Goal: Task Accomplishment & Management: Use online tool/utility

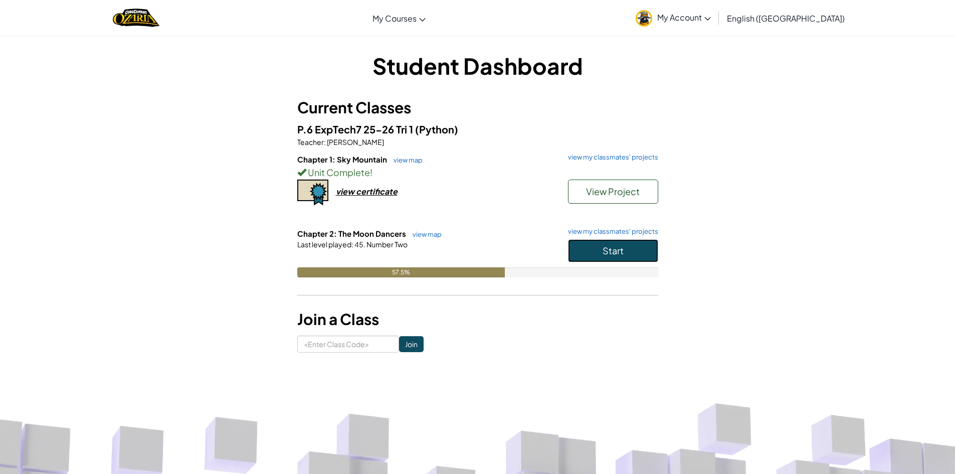
click at [609, 251] on span "Start" at bounding box center [613, 251] width 21 height 12
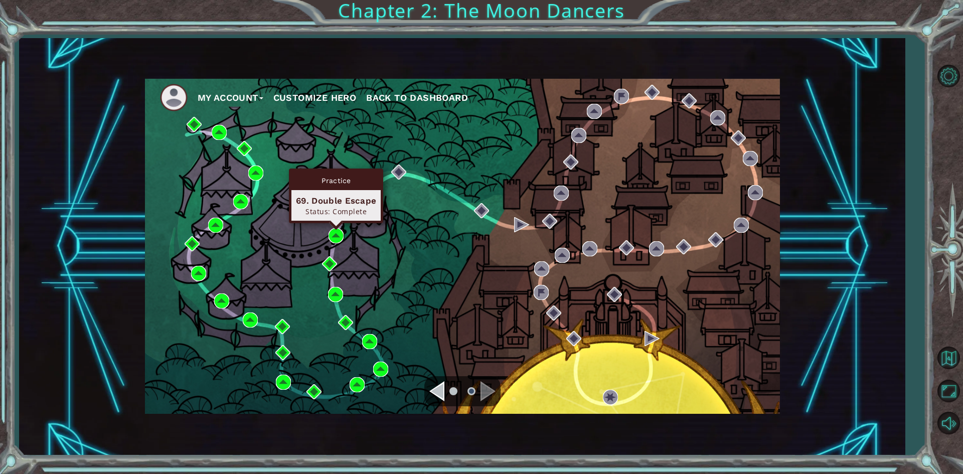
click at [354, 208] on div "Status: Complete" at bounding box center [336, 212] width 80 height 10
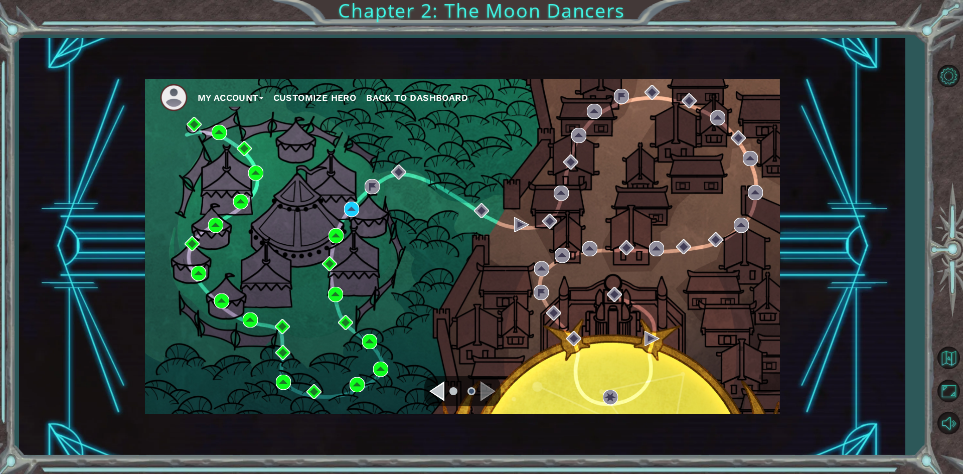
drag, startPoint x: 492, startPoint y: 293, endPoint x: 369, endPoint y: 208, distance: 150.3
click at [483, 289] on div "My Account Customize Hero Back to Dashboard" at bounding box center [462, 246] width 635 height 335
drag, startPoint x: 340, startPoint y: 207, endPoint x: 352, endPoint y: 207, distance: 12.5
click at [351, 207] on div "My Account Customize Hero Back to Dashboard" at bounding box center [462, 246] width 635 height 335
click at [354, 207] on img at bounding box center [351, 209] width 15 height 15
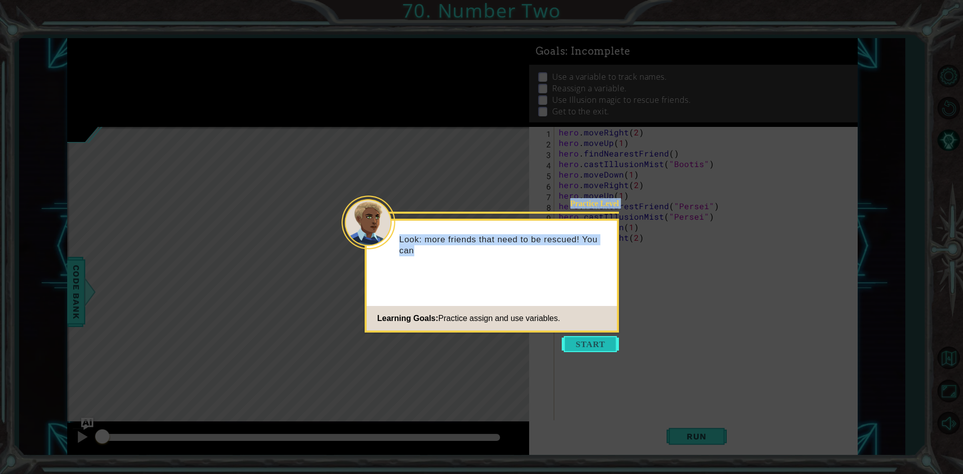
drag, startPoint x: 595, startPoint y: 352, endPoint x: 559, endPoint y: 338, distance: 38.1
click at [593, 351] on body "1 ההההההההההההההההההההההההההההההההההההההההההההההההההההההההההההההההההההההההההההה…" at bounding box center [481, 237] width 963 height 474
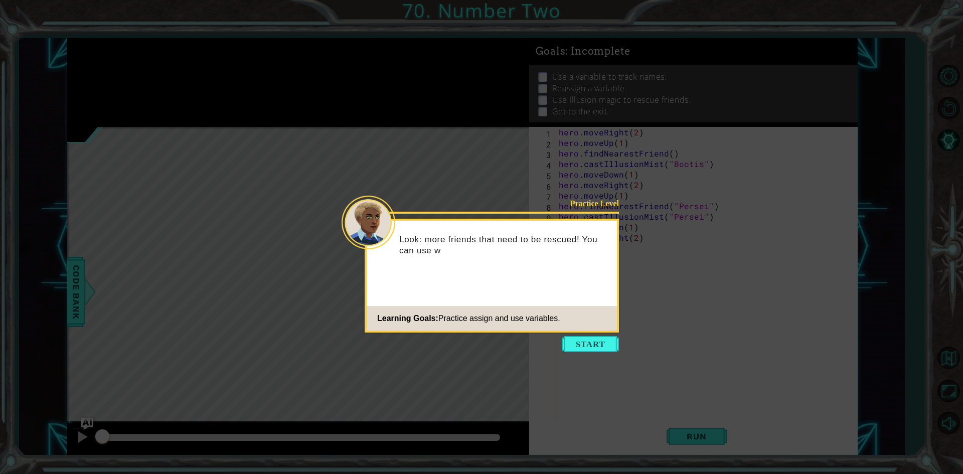
click at [559, 338] on icon at bounding box center [481, 237] width 963 height 474
click at [599, 339] on button "Start" at bounding box center [590, 344] width 57 height 16
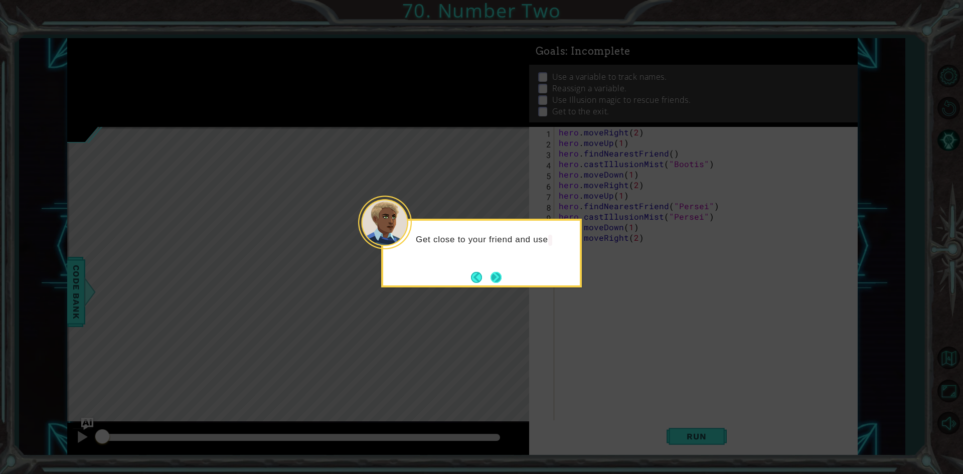
click at [500, 281] on button "Next" at bounding box center [496, 277] width 12 height 12
click at [491, 275] on button "Next" at bounding box center [495, 277] width 13 height 13
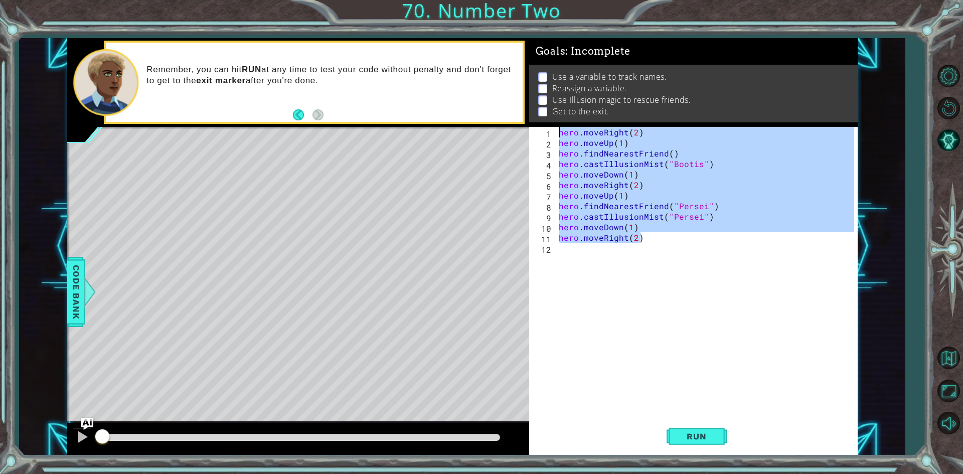
drag, startPoint x: 657, startPoint y: 240, endPoint x: 0, endPoint y: -44, distance: 715.8
click at [0, 0] on html "1 ההההההההההההההההההההההההההההההההההההההההההההההההההההההההההההההההההההההההההההה…" at bounding box center [481, 237] width 963 height 474
type textarea "hero.moveRight(2) hero.moveUp(1)"
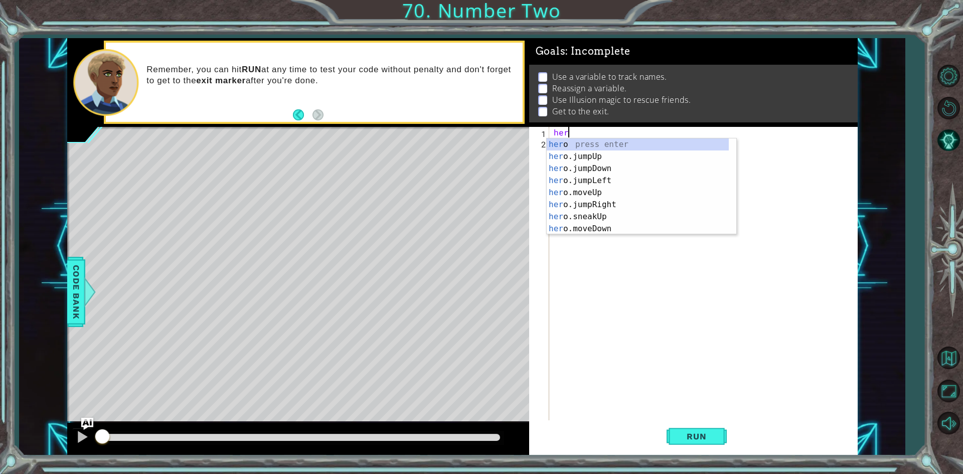
scroll to position [0, 1]
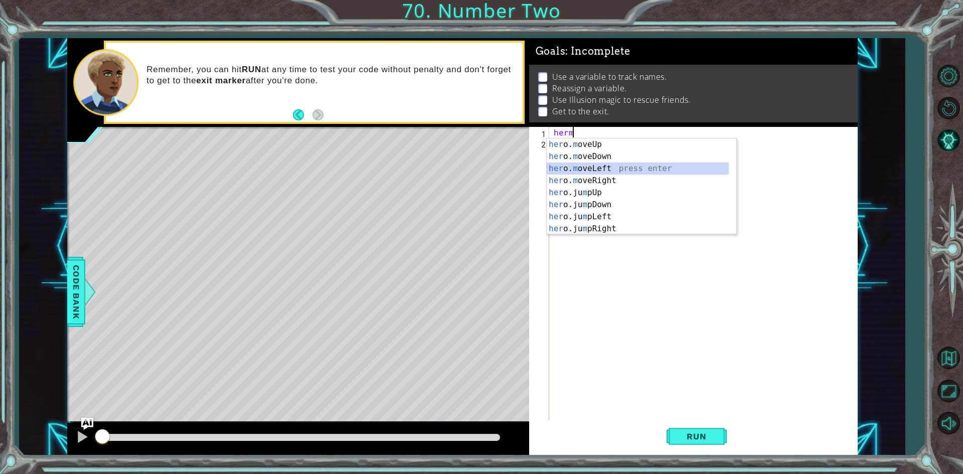
click at [603, 174] on div "her o. m oveUp press enter her o. m oveDown press enter her o. m oveLeft press …" at bounding box center [638, 198] width 182 height 120
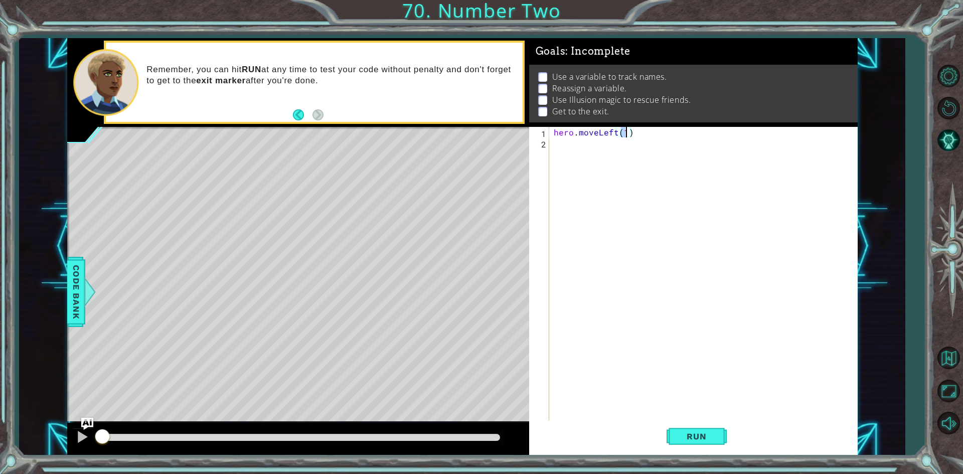
type textarea "hero.moveLeft(2)"
click at [558, 148] on div "hero . moveLeft ( 2 )" at bounding box center [705, 285] width 307 height 316
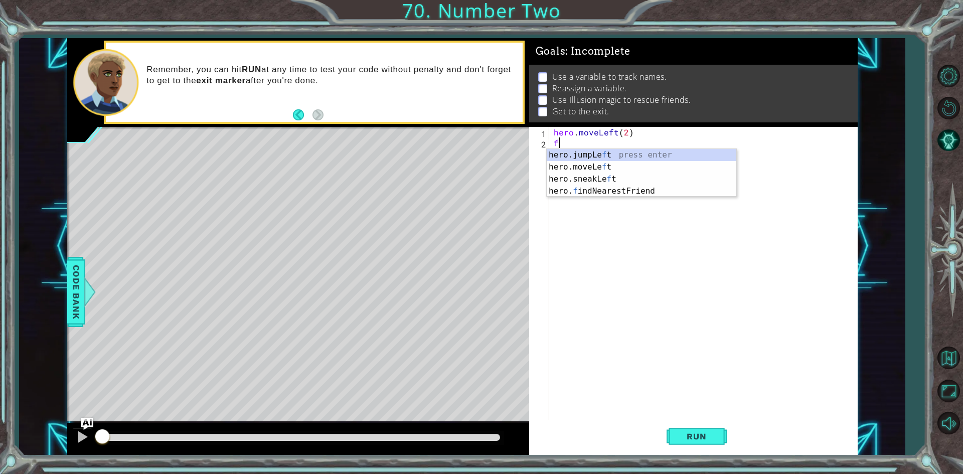
type textarea "f"
click at [608, 190] on div "hero.jumpLe f t press enter hero.moveLe f t press enter hero.sneakLe f t press …" at bounding box center [642, 185] width 190 height 72
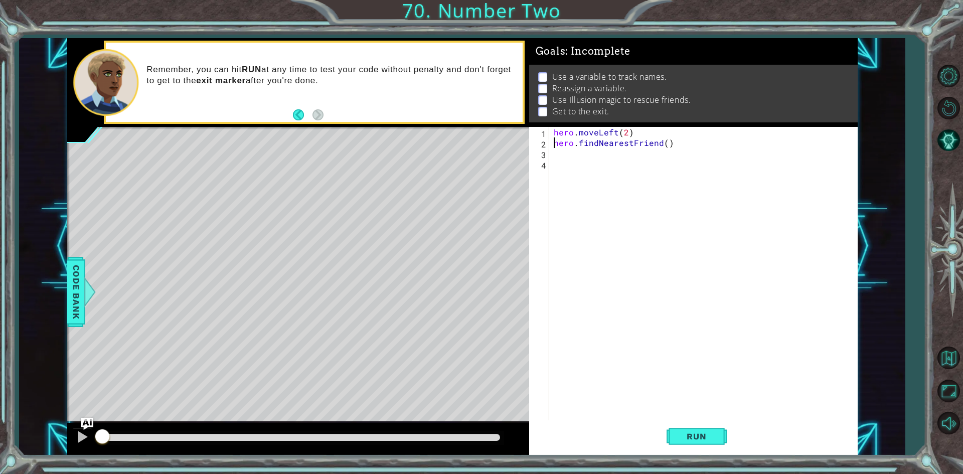
click at [554, 145] on div "hero . moveLeft ( 2 ) hero . findNearestFriend ( )" at bounding box center [705, 285] width 307 height 316
type textarea "friend = hero.findNearestFriend()"
click at [556, 153] on div "hero . moveLeft ( 2 ) friend = hero . findNearestFriend ( )" at bounding box center [705, 285] width 307 height 316
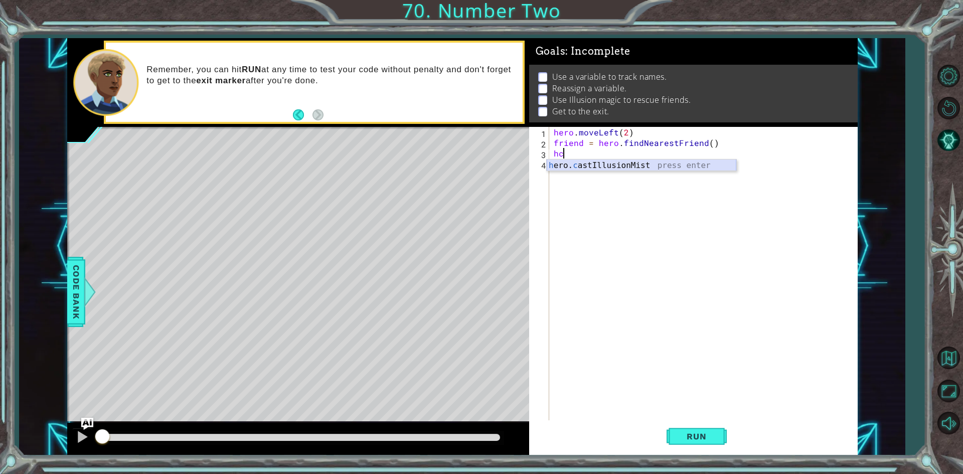
click at [620, 167] on div "h ero. c astIllusionMist press enter" at bounding box center [642, 177] width 190 height 36
type textarea "hero.castIllusionMist(friend)"
click at [556, 167] on div "hero . moveLeft ( 2 ) friend = hero . findNearestFriend ( ) hero . castIllusion…" at bounding box center [705, 285] width 307 height 316
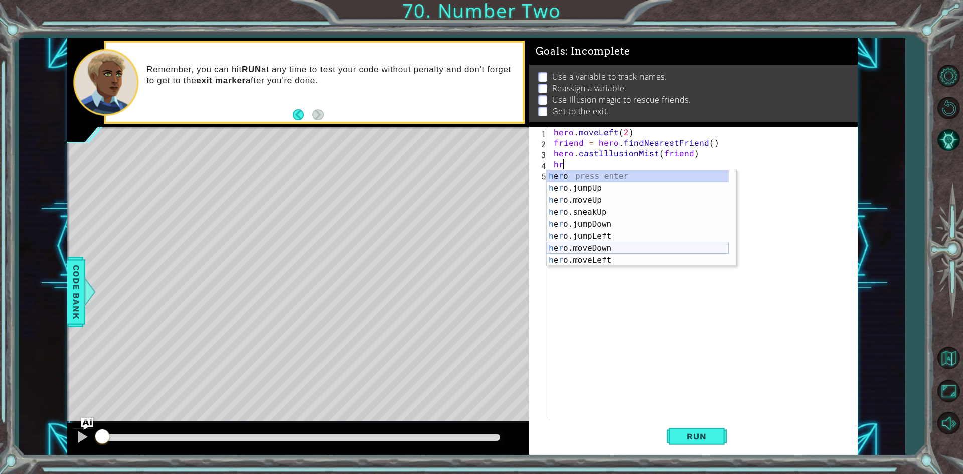
scroll to position [60, 0]
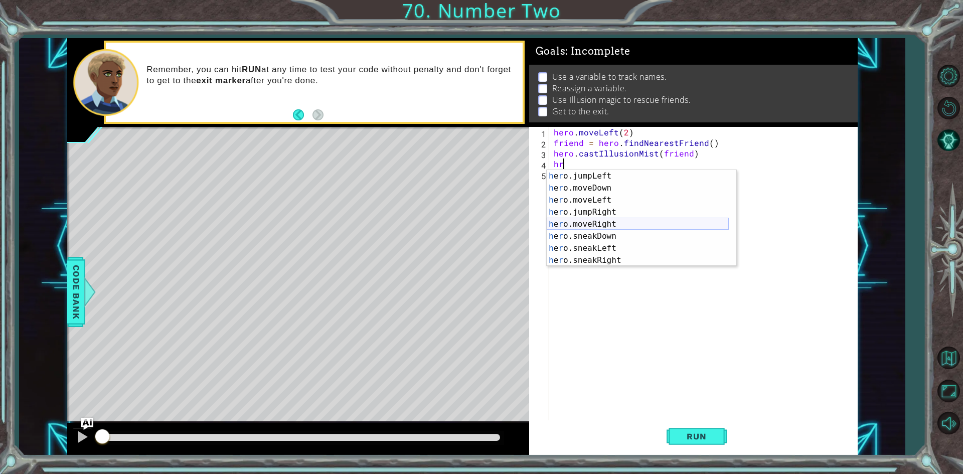
click at [591, 222] on div "h e r o.jumpLeft press enter h e r o.moveDown press enter h e r o.moveLeft pres…" at bounding box center [638, 230] width 182 height 120
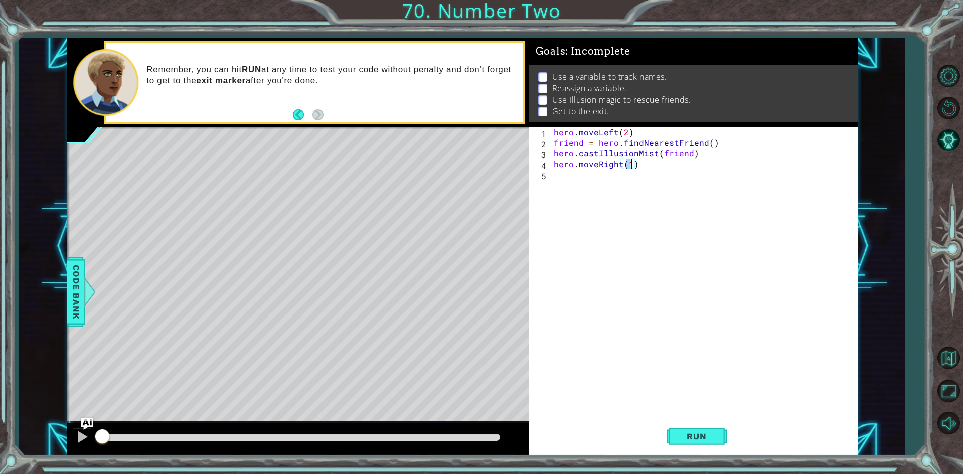
type textarea "hero.moveRight(2)"
click at [573, 179] on div "hero . moveLeft ( 2 ) friend = hero . findNearestFriend ( ) hero . castIllusion…" at bounding box center [705, 285] width 307 height 316
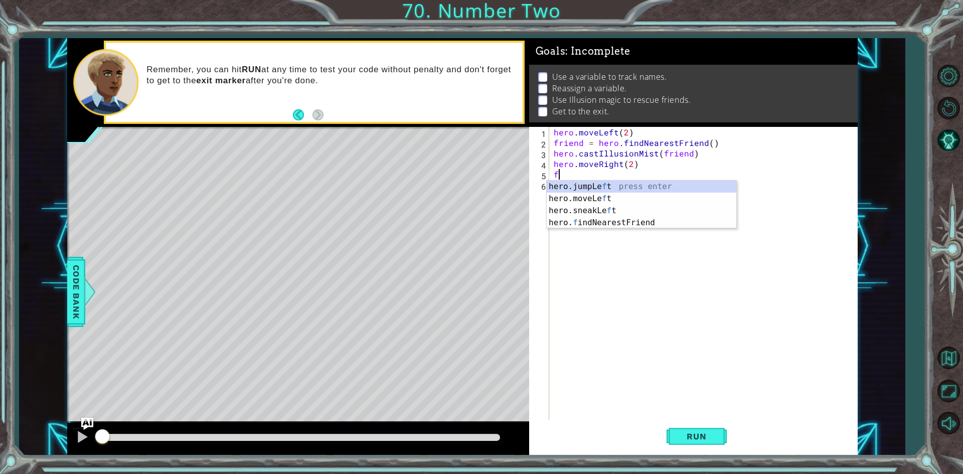
type textarea "fr"
click at [580, 184] on div "hero.findNearest Fr iend press enter" at bounding box center [642, 199] width 190 height 36
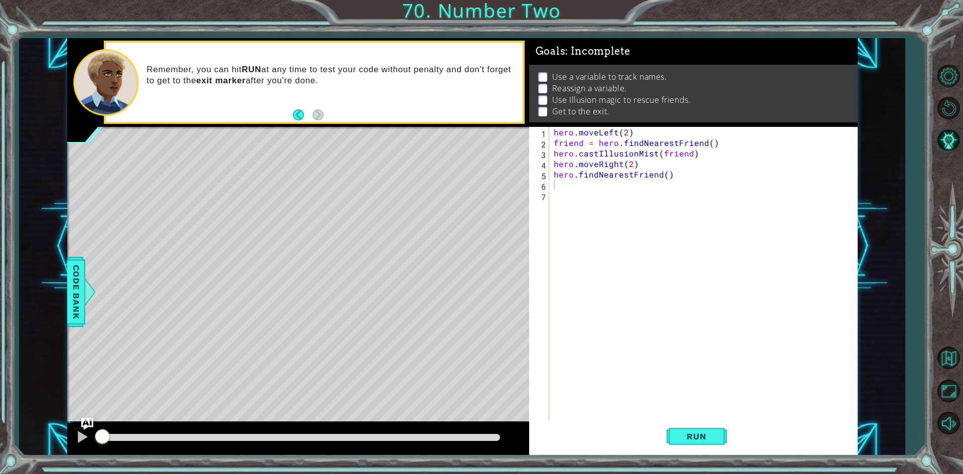
click at [551, 171] on div "1 2 3 4 5 6 7 hero . moveLeft ( 2 ) friend = hero . findNearestFriend ( ) hero …" at bounding box center [691, 274] width 325 height 295
click at [552, 175] on div "hero . moveLeft ( 2 ) friend = hero . findNearestFriend ( ) hero . castIllusion…" at bounding box center [705, 285] width 307 height 316
type textarea "friend = hero.findNearestFriend()"
click at [576, 185] on div "hero . moveLeft ( 2 ) friend = hero . findNearestFriend ( ) hero . castIllusion…" at bounding box center [705, 285] width 307 height 316
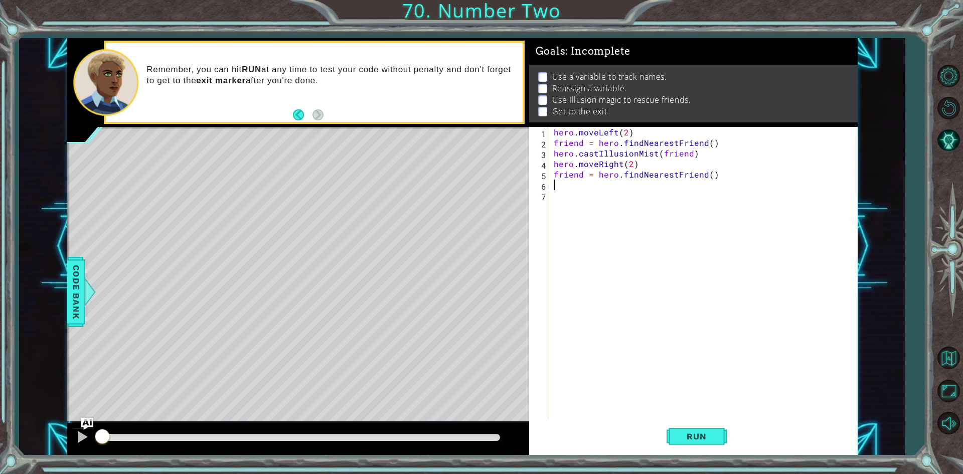
scroll to position [0, 0]
click at [616, 197] on div "h ero. c astIllusionMist press enter" at bounding box center [642, 209] width 190 height 36
type textarea "hero.castIllusionMist(friend)"
click at [562, 199] on div "hero . moveLeft ( 2 ) friend = hero . findNearestFriend ( ) hero . castIllusion…" at bounding box center [705, 285] width 307 height 316
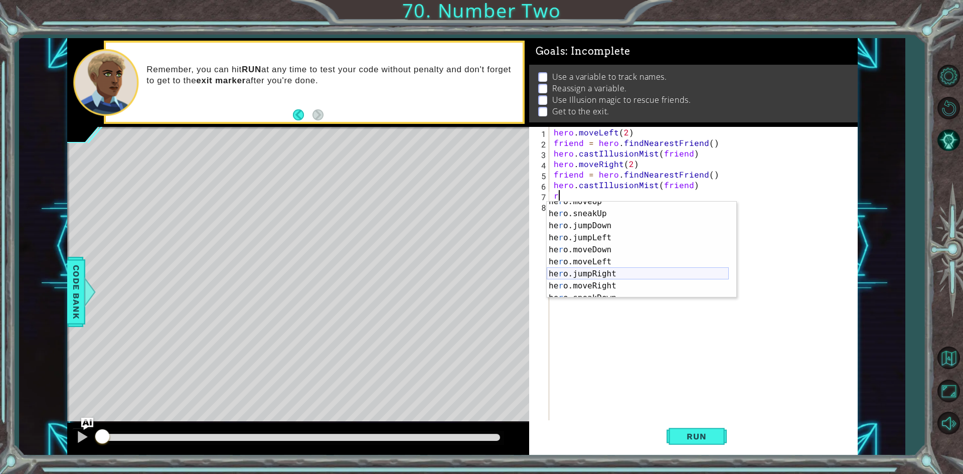
scroll to position [30, 0]
click at [575, 288] on div "he r o.moveUp press enter he r o.sneakUp press enter he r o.jumpDown press ente…" at bounding box center [638, 256] width 182 height 120
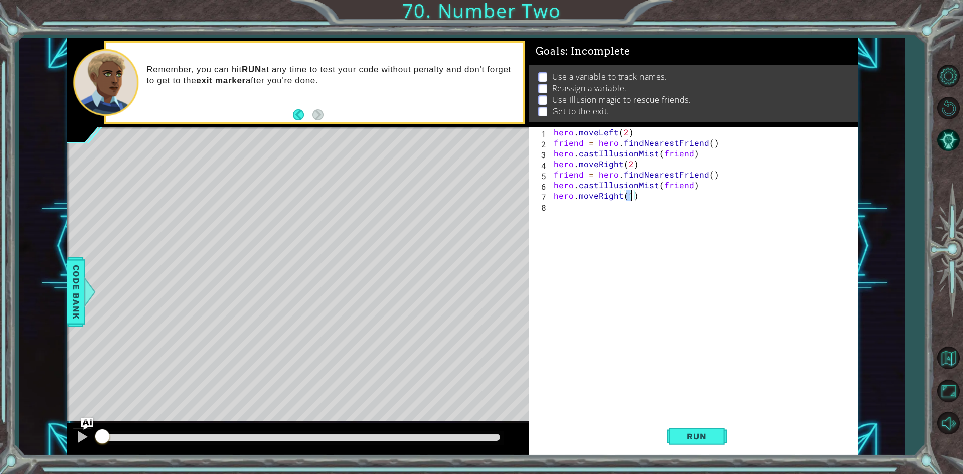
scroll to position [0, 5]
click at [683, 439] on span "Run" at bounding box center [696, 436] width 40 height 10
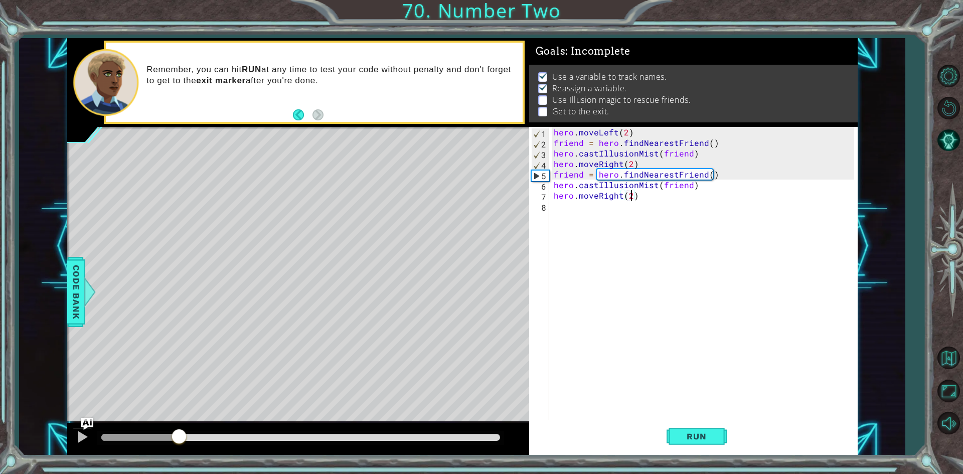
drag, startPoint x: 131, startPoint y: 440, endPoint x: 179, endPoint y: 435, distance: 47.9
click at [179, 435] on div at bounding box center [179, 437] width 18 height 18
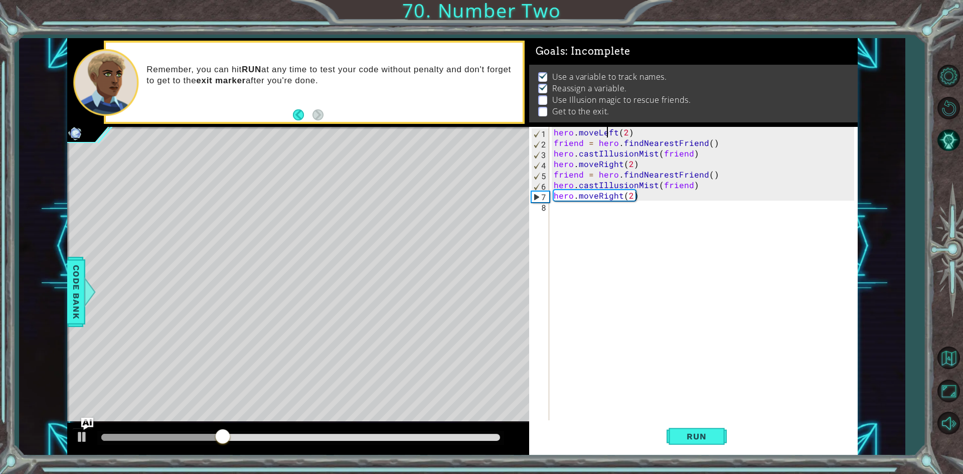
click at [606, 132] on div "hero . moveLeft ( 2 ) friend = hero . findNearestFriend ( ) hero . castIllusion…" at bounding box center [705, 285] width 307 height 316
click at [611, 132] on div "hero . moveLeft ( 2 ) friend = hero . findNearestFriend ( ) hero . castIllusion…" at bounding box center [705, 285] width 307 height 316
type textarea "hero.moveRight(2)"
click at [711, 446] on button "Run" at bounding box center [696, 436] width 60 height 33
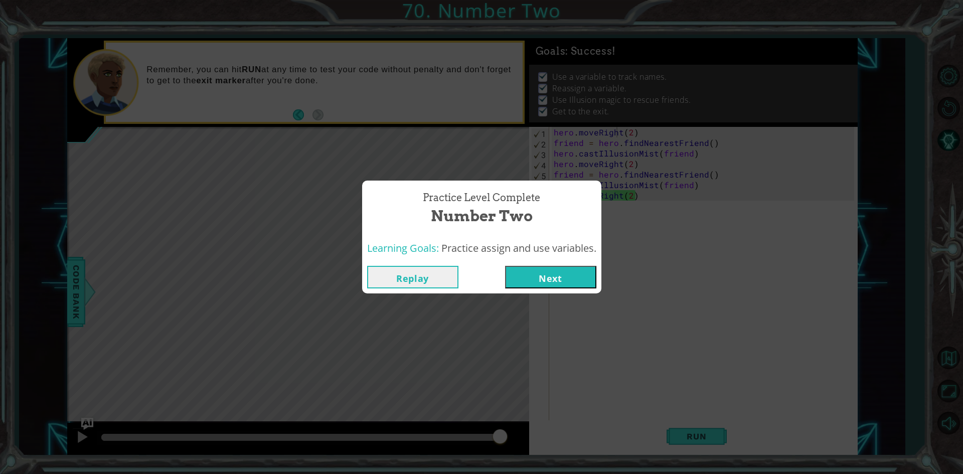
click at [579, 279] on button "Next" at bounding box center [550, 277] width 91 height 23
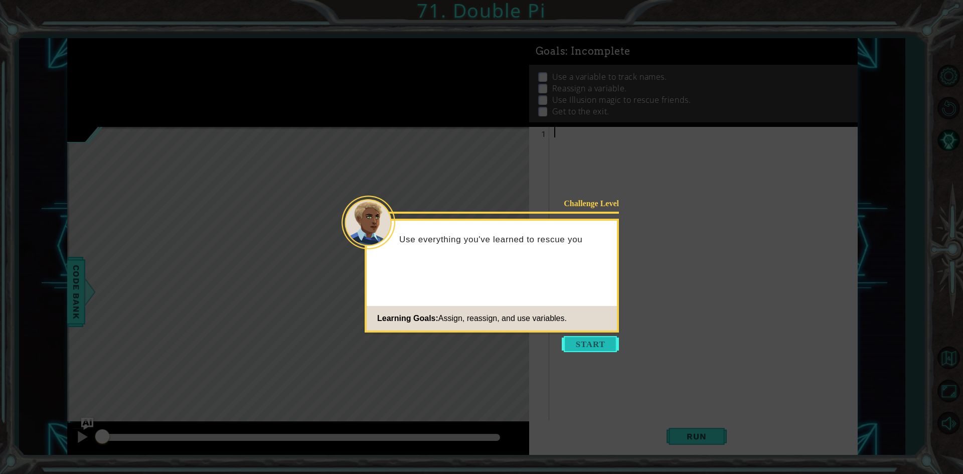
click at [591, 338] on button "Start" at bounding box center [590, 344] width 57 height 16
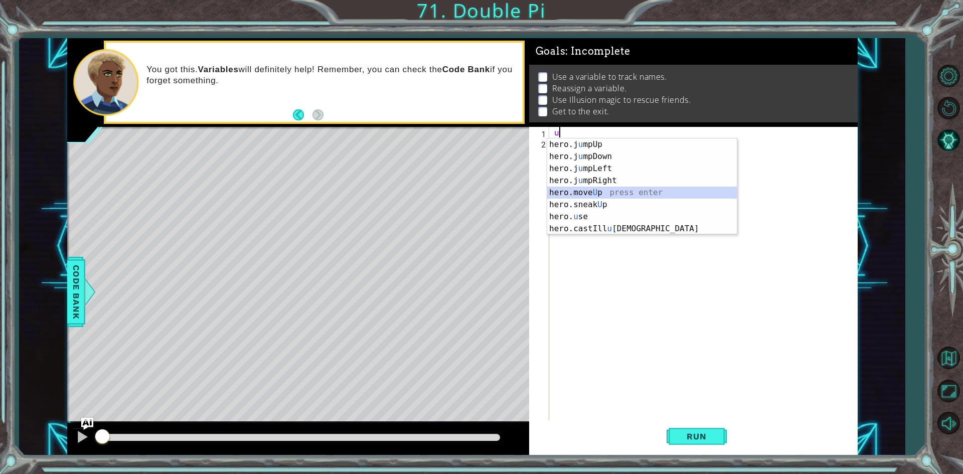
click at [589, 191] on div "hero.j u mpUp press enter hero.j u mpDown press enter hero.j u mpLeft press ent…" at bounding box center [642, 198] width 190 height 120
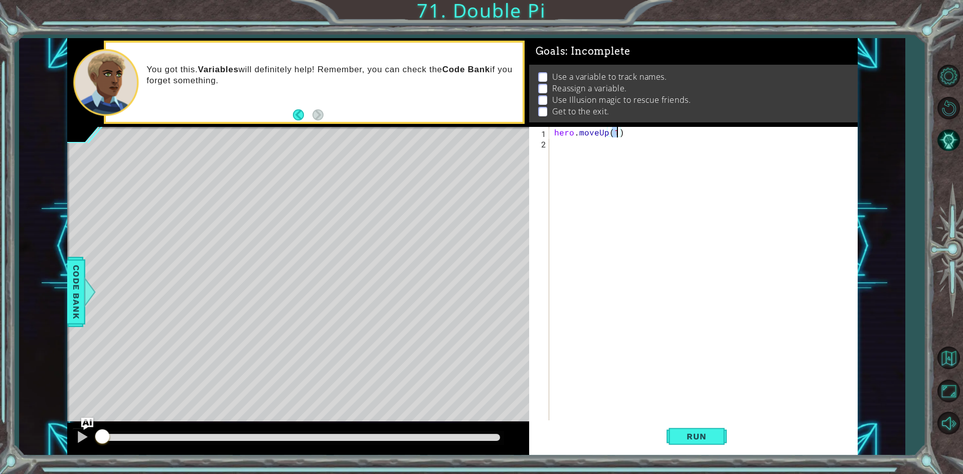
type textarea "hero.moveUp(2)"
click at [565, 144] on div "hero . moveUp ( 2 )" at bounding box center [705, 285] width 307 height 316
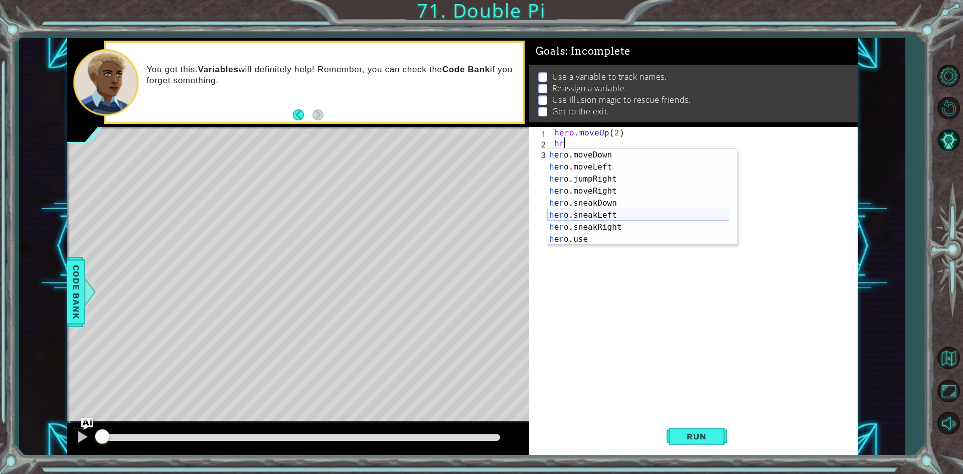
scroll to position [60, 0]
click at [599, 191] on div "h e r o.moveDown press enter h e r o.moveLeft press enter h e r o.jumpRight pre…" at bounding box center [638, 209] width 182 height 120
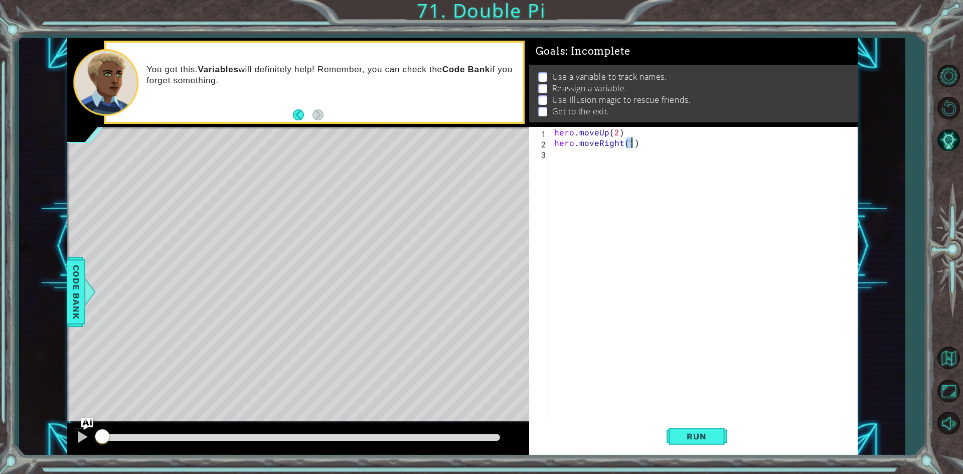
type textarea "hero.moveRight(2)"
click at [575, 157] on div "hero . moveUp ( 2 ) hero . moveRight ( 2 )" at bounding box center [705, 285] width 307 height 316
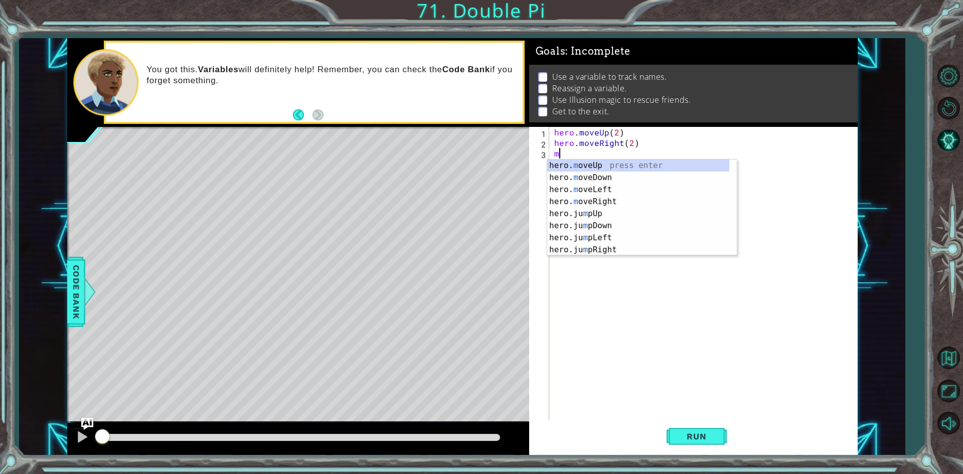
scroll to position [0, 0]
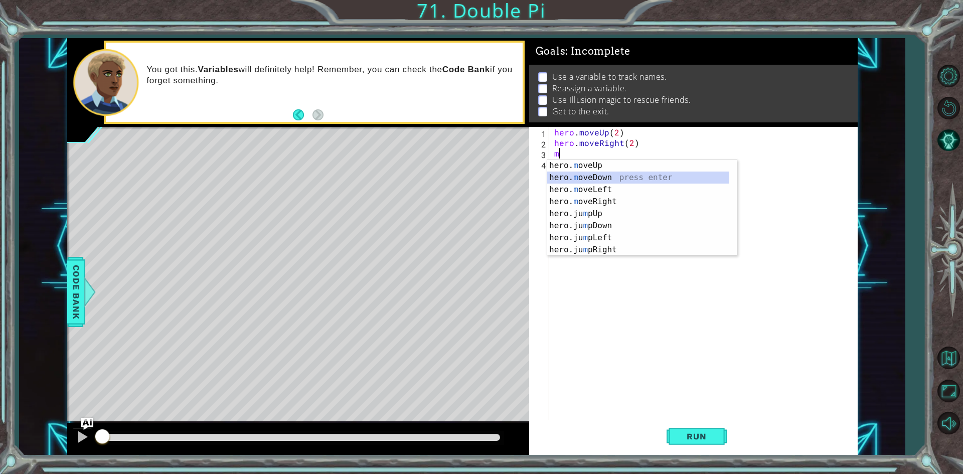
click at [576, 171] on div "hero. m oveUp press enter hero. m oveDown press enter hero. m oveLeft press ent…" at bounding box center [638, 219] width 182 height 120
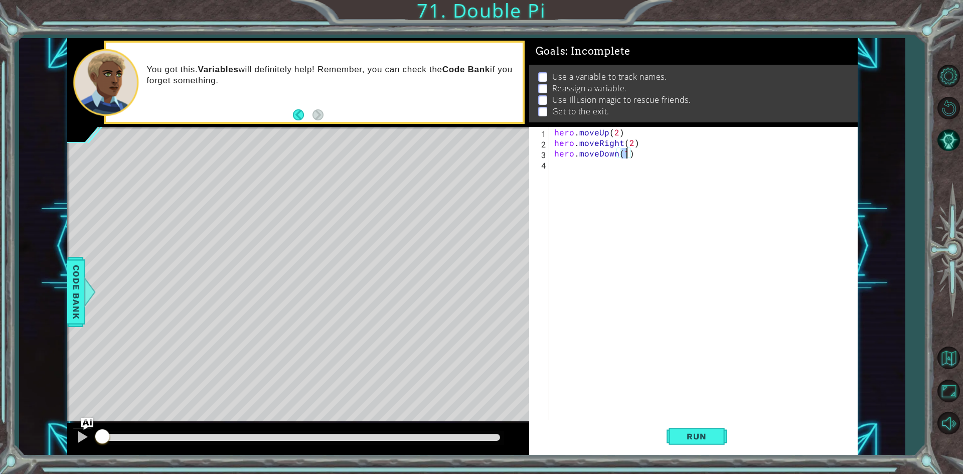
type textarea "hero.moveDown(3)"
click at [552, 162] on div "hero . moveUp ( 2 ) hero . moveRight ( 2 ) hero . moveDown ( 3 )" at bounding box center [703, 274] width 302 height 295
type textarea "f"
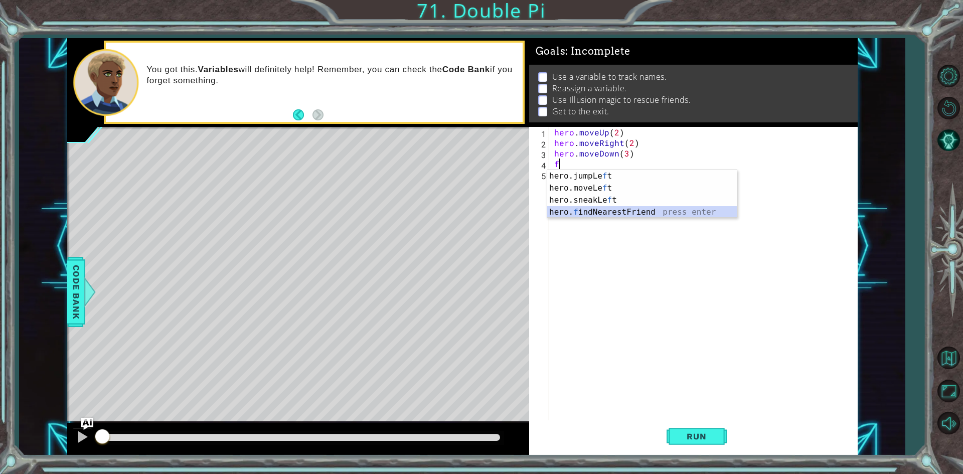
click at [629, 213] on div "hero.jumpLe f t press enter hero.moveLe f t press enter hero.sneakLe f t press …" at bounding box center [642, 206] width 190 height 72
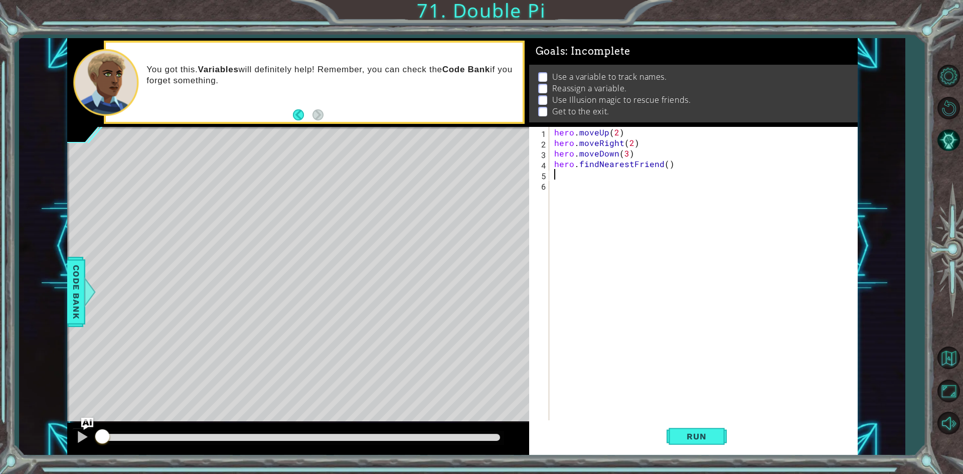
click at [556, 166] on div "hero . moveUp ( 2 ) hero . moveRight ( 2 ) hero . moveDown ( 3 ) hero . findNea…" at bounding box center [705, 285] width 307 height 316
type textarea "friend = hero.findNearestFriend()"
click at [567, 177] on div "hero . moveUp ( 2 ) hero . moveRight ( 2 ) hero . moveDown ( 3 ) friend = hero …" at bounding box center [705, 285] width 307 height 316
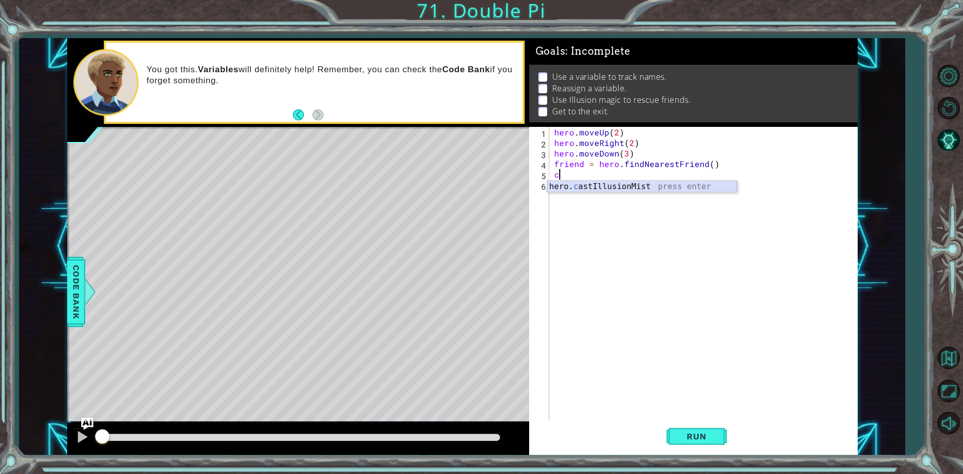
click at [589, 184] on div "hero. c astIllusionMist press enter" at bounding box center [642, 199] width 190 height 36
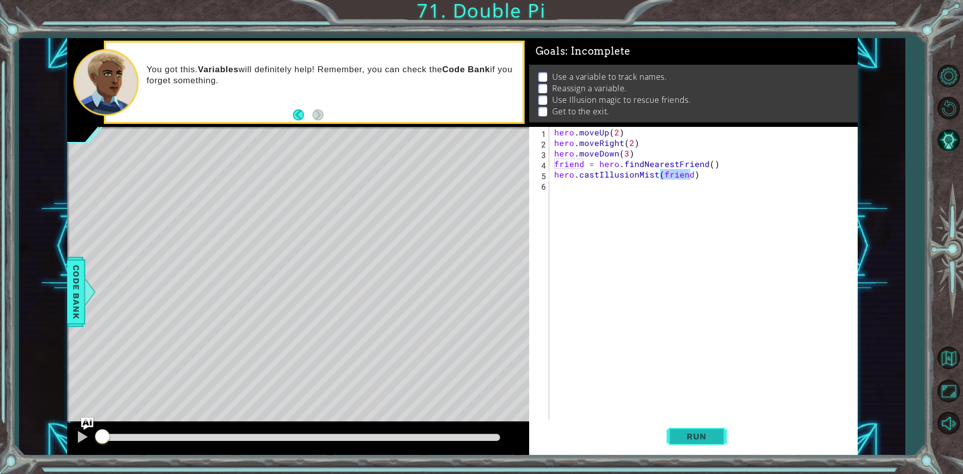
click at [682, 435] on span "Run" at bounding box center [696, 436] width 40 height 10
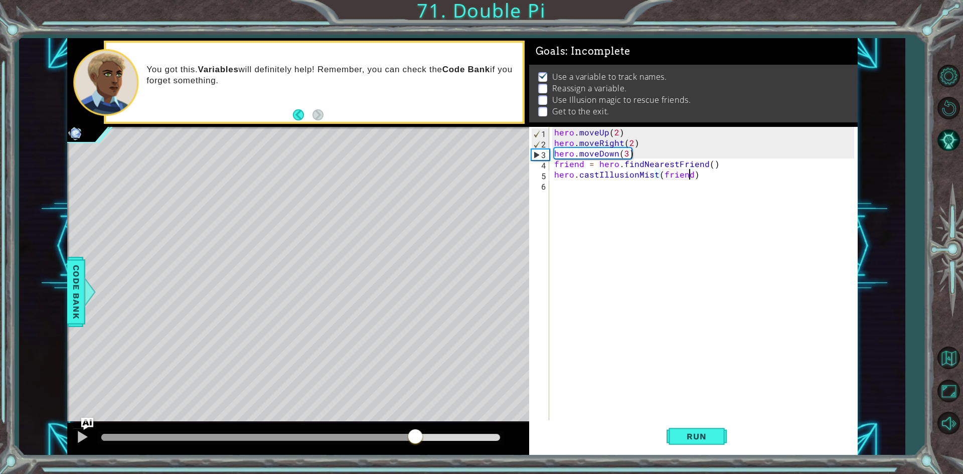
click at [417, 404] on div "methods hero use(thing) moveUp(steps) moveDown(steps) moveLeft(steps) moveRight…" at bounding box center [462, 246] width 790 height 417
click at [82, 436] on div at bounding box center [82, 436] width 13 height 13
drag, startPoint x: 627, startPoint y: 154, endPoint x: 624, endPoint y: 146, distance: 8.9
click at [626, 154] on div "hero . moveUp ( 2 ) hero . moveRight ( 2 ) hero . moveDown ( 3 ) friend = hero …" at bounding box center [705, 285] width 307 height 316
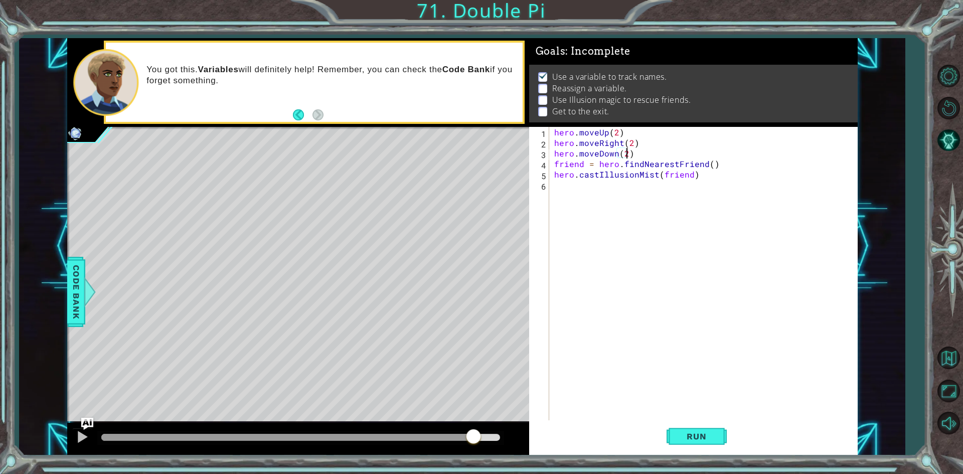
scroll to position [0, 4]
type textarea "hero.moveDown(2)"
click at [709, 438] on span "Run" at bounding box center [696, 436] width 40 height 10
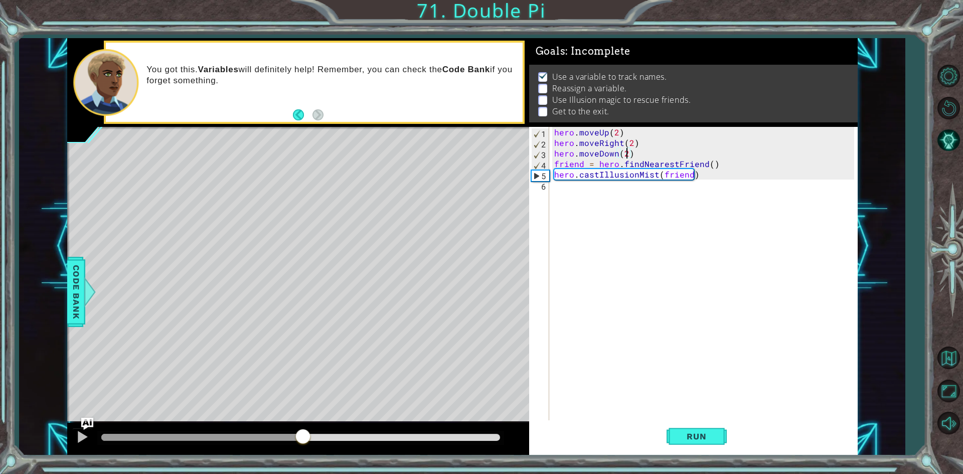
drag, startPoint x: 115, startPoint y: 436, endPoint x: 303, endPoint y: 427, distance: 188.3
click at [303, 427] on div at bounding box center [298, 439] width 462 height 32
click at [81, 436] on div at bounding box center [82, 436] width 13 height 13
click at [574, 188] on div "hero . moveUp ( 2 ) hero . moveRight ( 2 ) hero . moveDown ( 2 ) friend = hero …" at bounding box center [705, 285] width 307 height 316
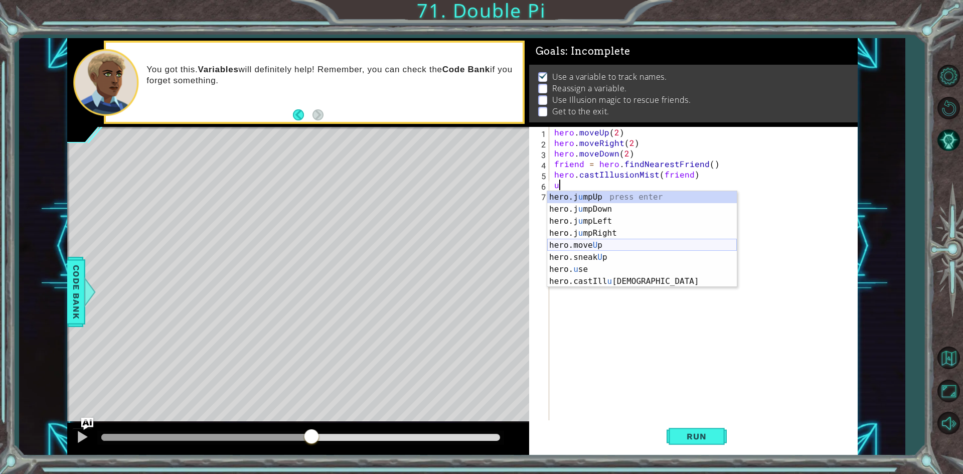
click at [596, 248] on div "hero.j u mpUp press enter hero.j u mpDown press enter hero.j u mpLeft press ent…" at bounding box center [642, 251] width 190 height 120
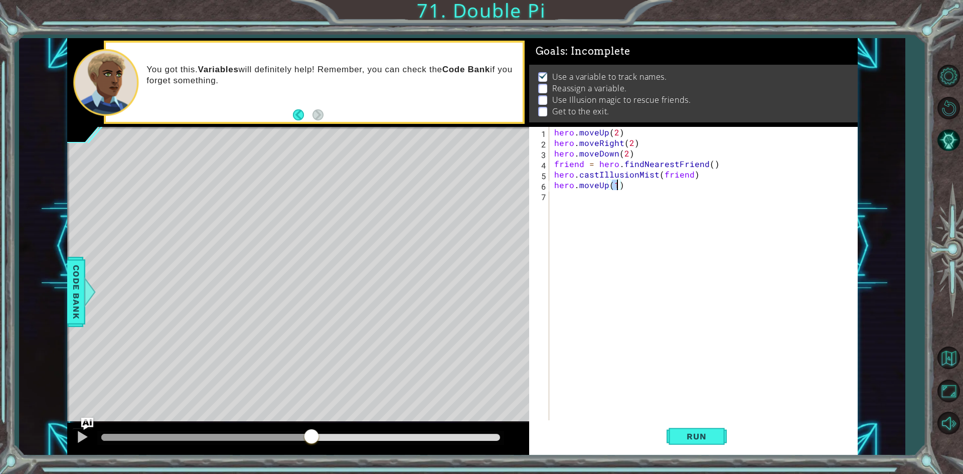
type textarea "hero.moveUp(3)"
click at [564, 202] on div "hero . moveUp ( 2 ) hero . moveRight ( 2 ) hero . moveDown ( 2 ) friend = hero …" at bounding box center [705, 285] width 307 height 316
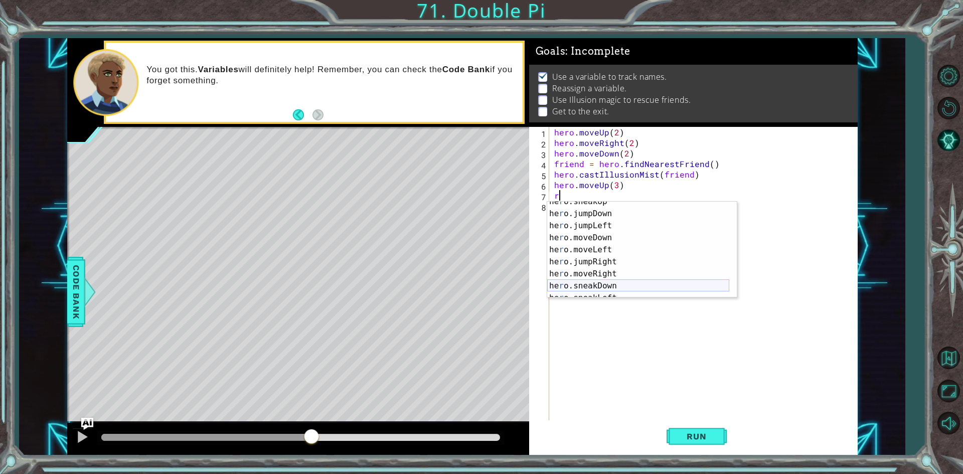
scroll to position [0, 0]
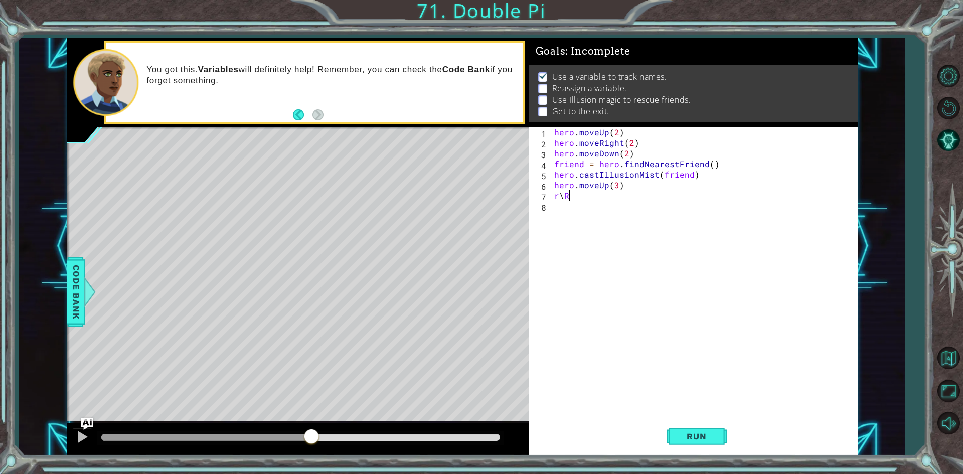
type textarea "r"
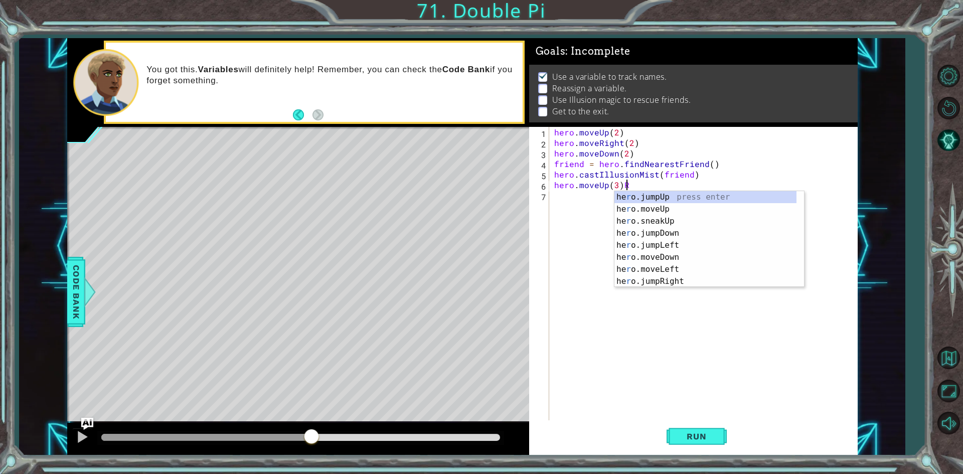
type textarea "hero.moveUp(3)"
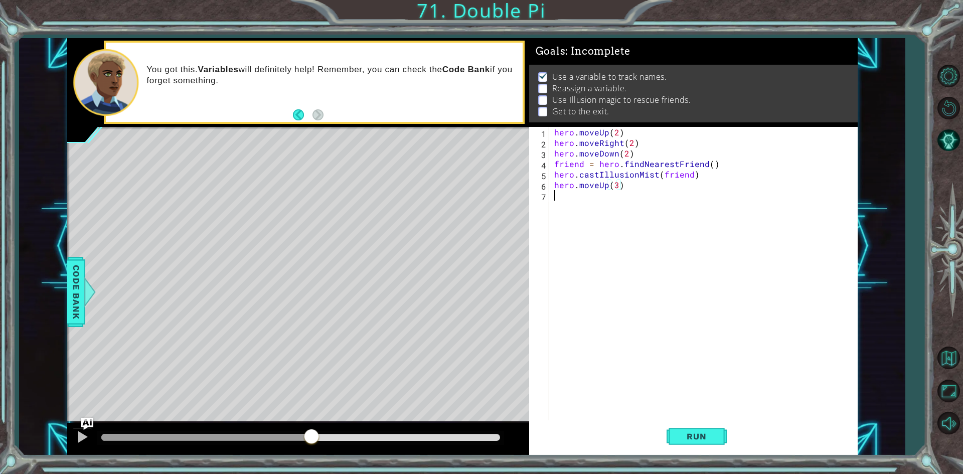
click at [599, 208] on div "hero . moveUp ( 2 ) hero . moveRight ( 2 ) hero . moveDown ( 2 ) friend = hero …" at bounding box center [705, 285] width 307 height 316
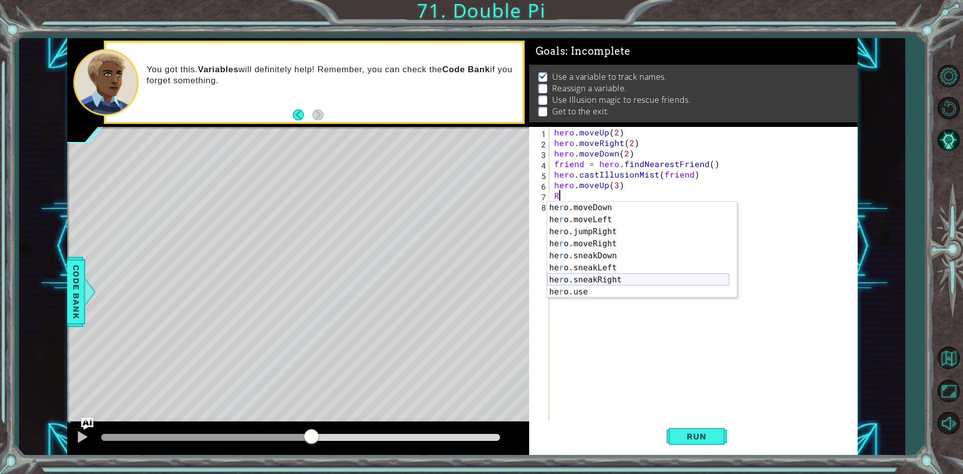
scroll to position [60, 0]
click at [609, 247] on div "he r o.moveDown press enter he r o.moveLeft press enter he r o.jumpRight press …" at bounding box center [638, 262] width 182 height 120
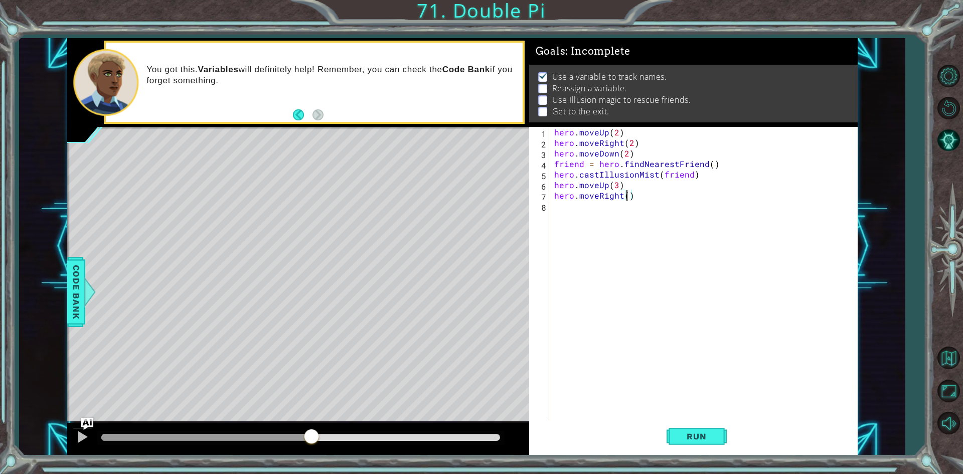
type textarea "hero.moveRight(3)"
click at [562, 204] on div "hero . moveUp ( 2 ) hero . moveRight ( 2 ) hero . moveDown ( 2 ) friend = hero …" at bounding box center [705, 285] width 307 height 316
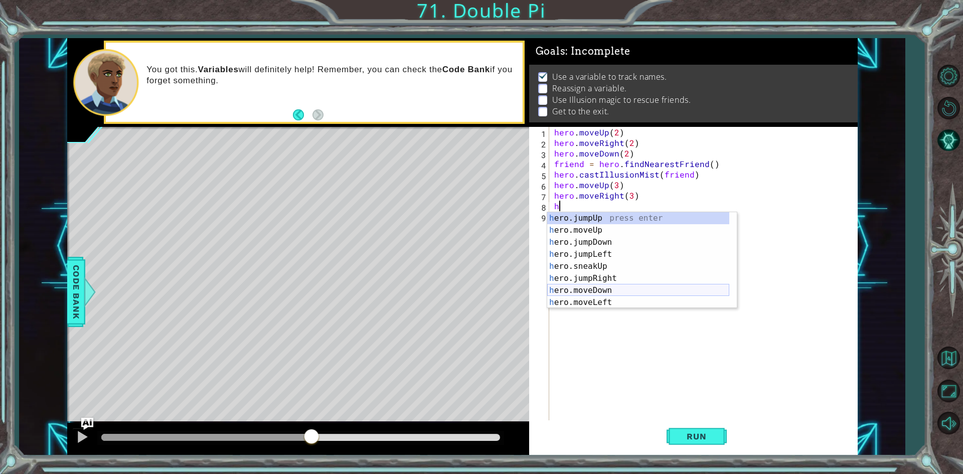
click at [601, 289] on div "h ero.jumpUp press enter h ero.moveUp press enter h ero.jumpDown press enter h …" at bounding box center [638, 272] width 182 height 120
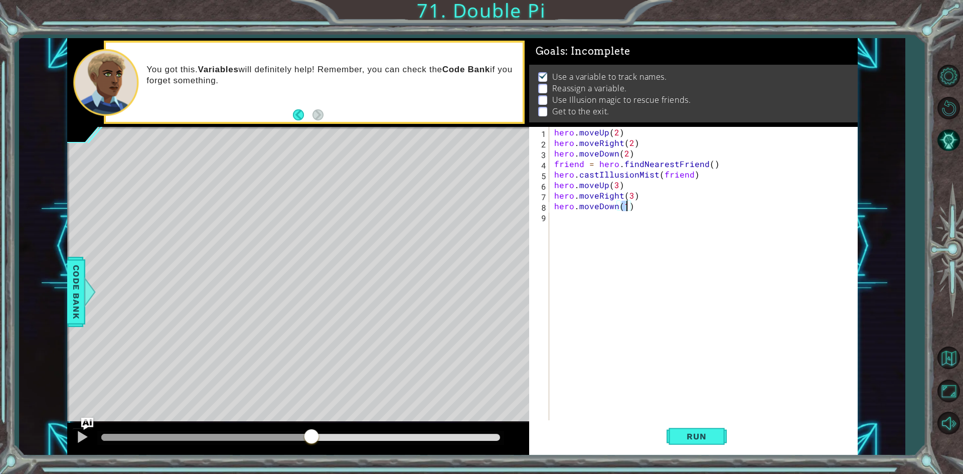
type textarea "hero.moveDown(3)"
click at [565, 214] on div "hero . moveUp ( 2 ) hero . moveRight ( 2 ) hero . moveDown ( 2 ) friend = hero …" at bounding box center [705, 285] width 307 height 316
type textarea "f"
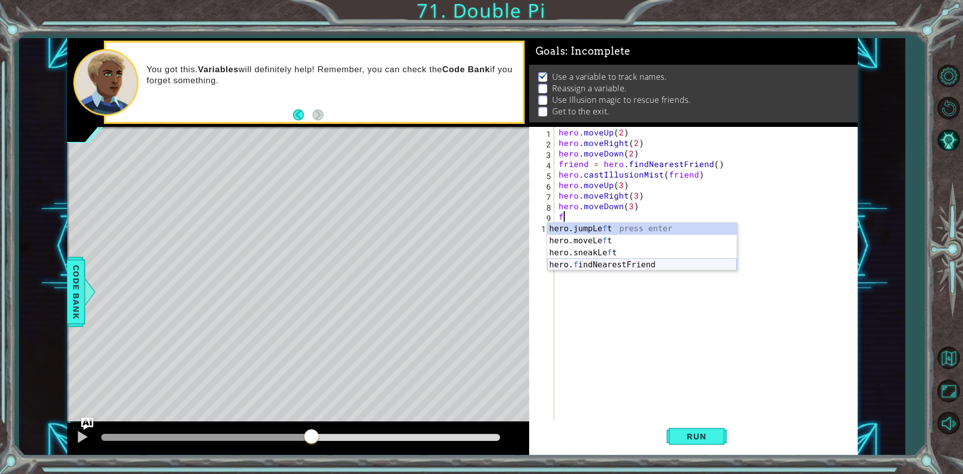
click at [595, 268] on div "hero.jumpLe f t press enter hero.moveLe f t press enter hero.sneakLe f t press …" at bounding box center [642, 259] width 190 height 72
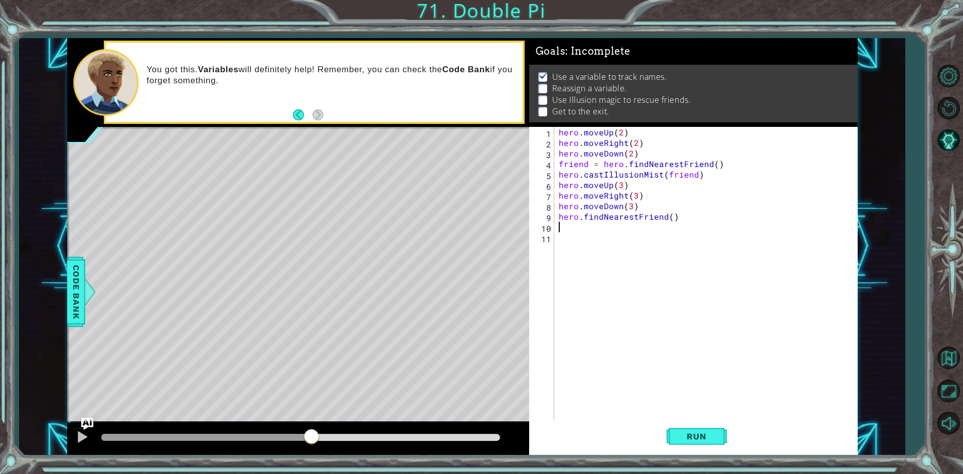
click at [560, 216] on div "hero . moveUp ( 2 ) hero . moveRight ( 2 ) hero . moveDown ( 2 ) friend = hero …" at bounding box center [708, 285] width 302 height 316
type textarea "friend = hero.findNearestFriend()"
click at [561, 228] on div "hero . moveUp ( 2 ) hero . moveRight ( 2 ) hero . moveDown ( 2 ) friend = hero …" at bounding box center [708, 285] width 302 height 316
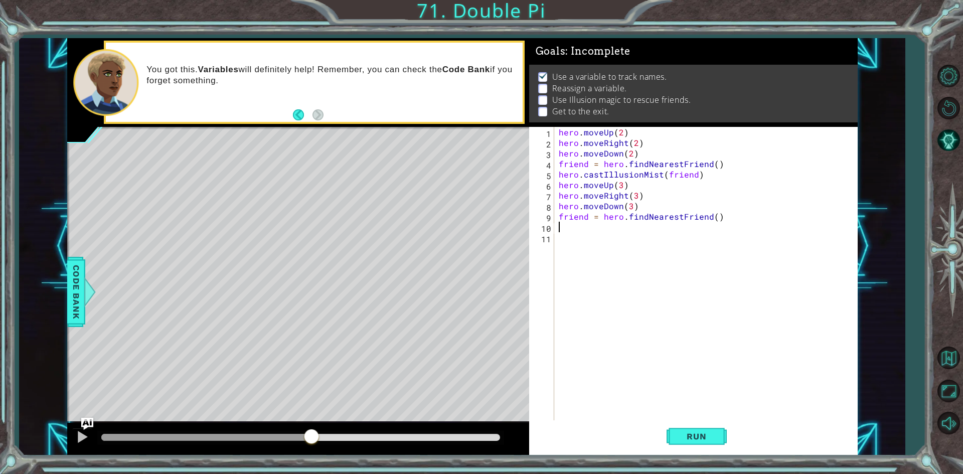
type textarea "c"
click at [592, 247] on div "hero . moveUp ( 2 ) hero . moveRight ( 2 ) hero . moveDown ( 2 ) friend = hero …" at bounding box center [708, 285] width 302 height 316
click at [572, 229] on div "hero . moveUp ( 2 ) hero . moveRight ( 2 ) hero . moveDown ( 2 ) friend = hero …" at bounding box center [708, 285] width 302 height 316
type textarea "hero.castIllusionMist(friend)"
click at [572, 240] on div "hero . moveUp ( 2 ) hero . moveRight ( 2 ) hero . moveDown ( 2 ) friend = hero …" at bounding box center [708, 285] width 302 height 316
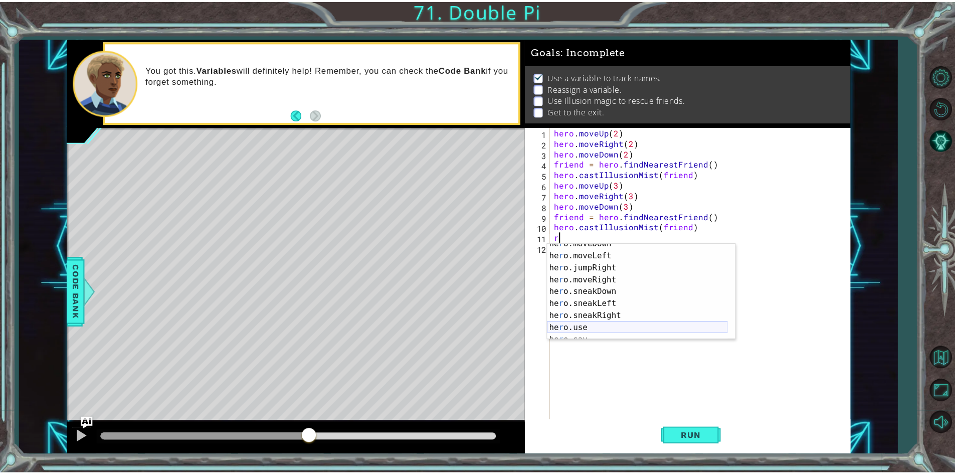
scroll to position [66, 0]
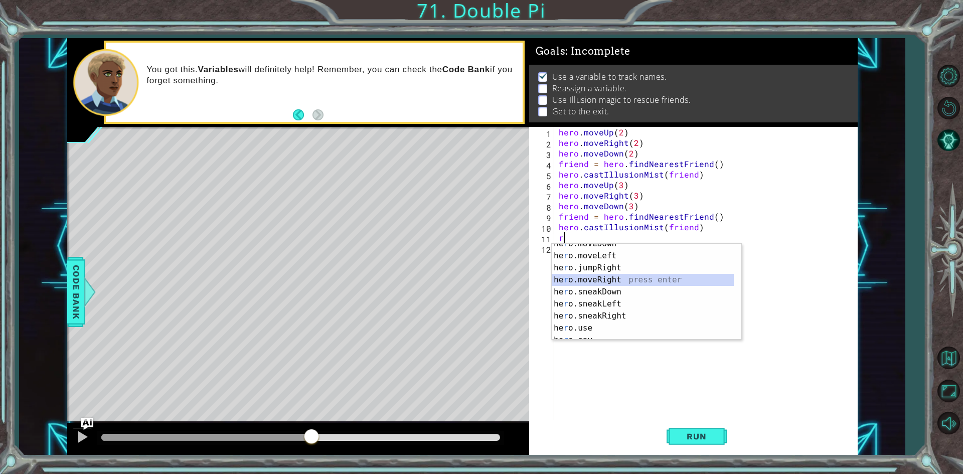
click at [593, 278] on div "he r o.moveDown press enter he r o.moveLeft press enter he r o.jumpRight press …" at bounding box center [643, 298] width 182 height 120
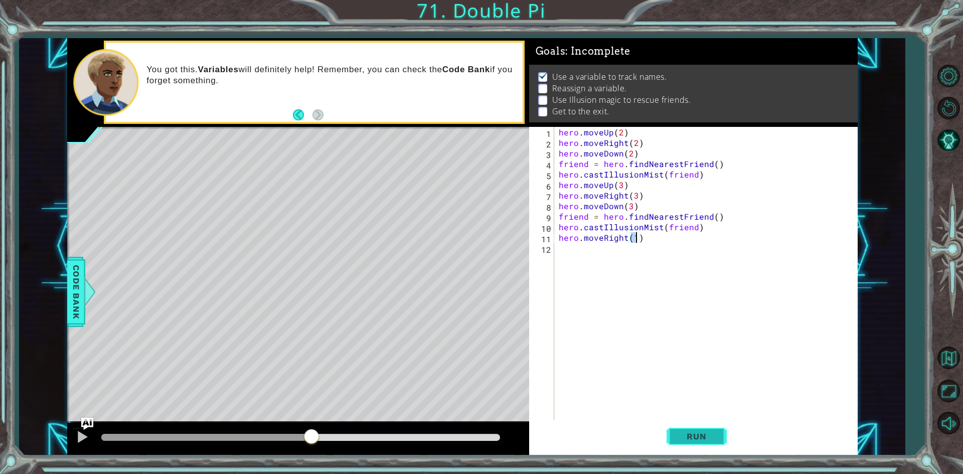
type textarea "hero.moveRight(1)"
click at [693, 435] on span "Run" at bounding box center [696, 436] width 40 height 10
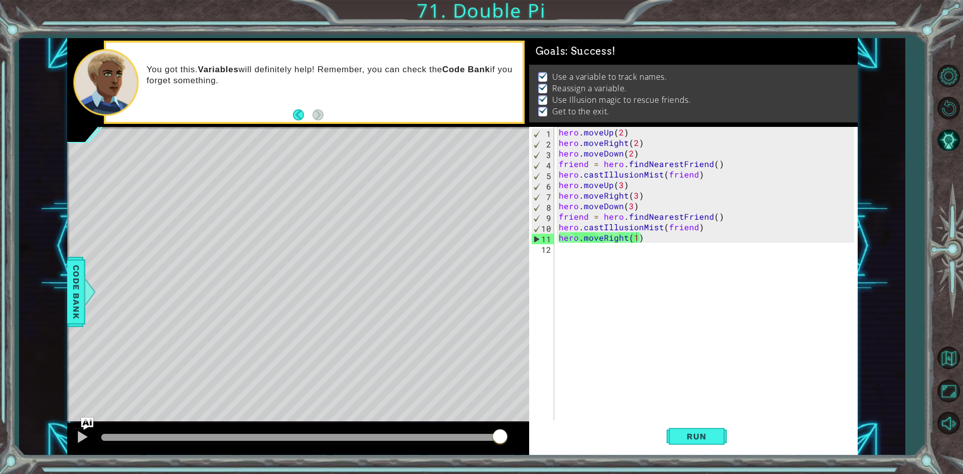
drag, startPoint x: 133, startPoint y: 433, endPoint x: 947, endPoint y: 443, distance: 813.8
click at [955, 446] on body "1 ההההההההההההההההההההההההההההההההההההההההההההההההההההההההההההההההההההההההההההה…" at bounding box center [481, 237] width 963 height 474
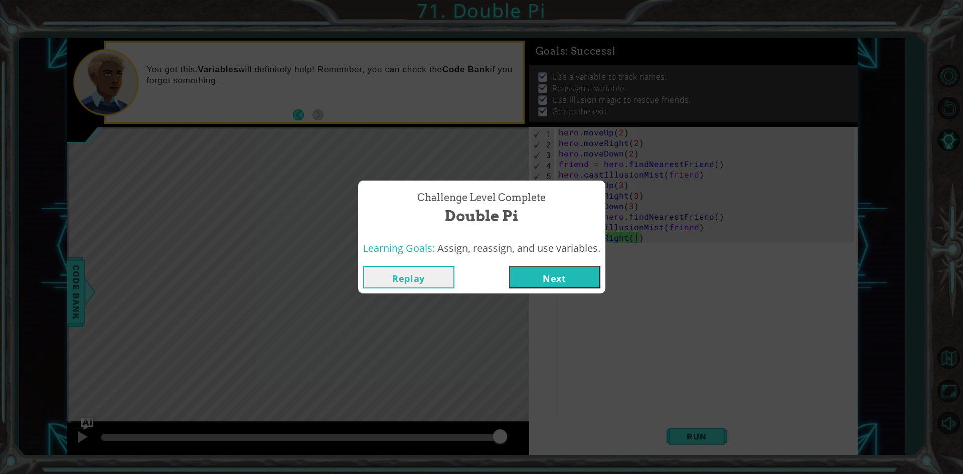
click at [582, 270] on button "Next" at bounding box center [554, 277] width 91 height 23
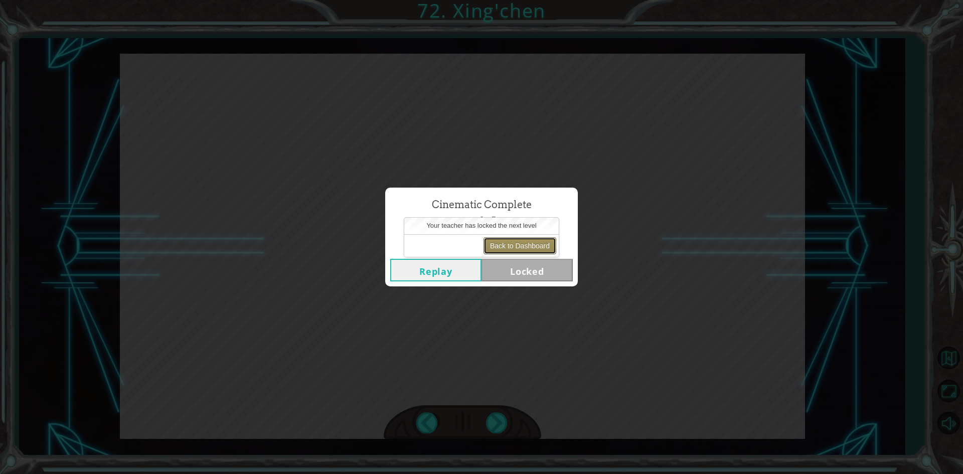
click at [503, 242] on button "Back to Dashboard" at bounding box center [519, 245] width 73 height 17
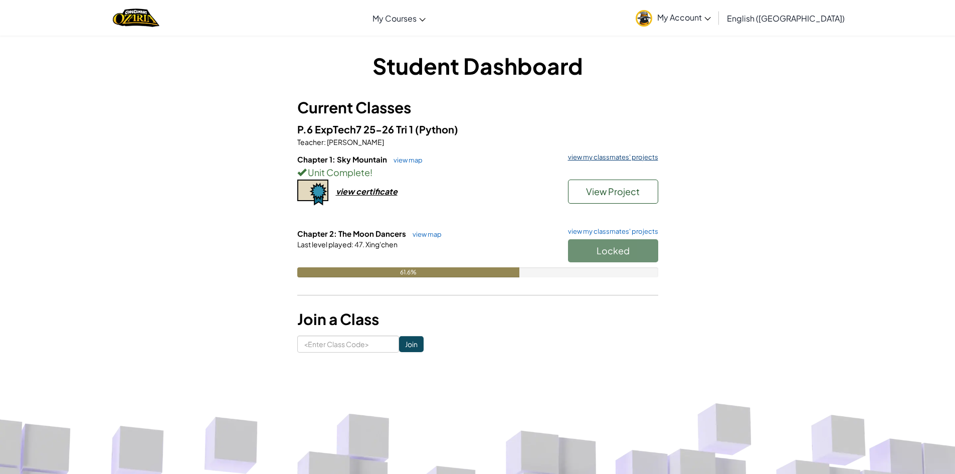
click at [592, 157] on link "view my classmates' projects" at bounding box center [610, 157] width 95 height 7
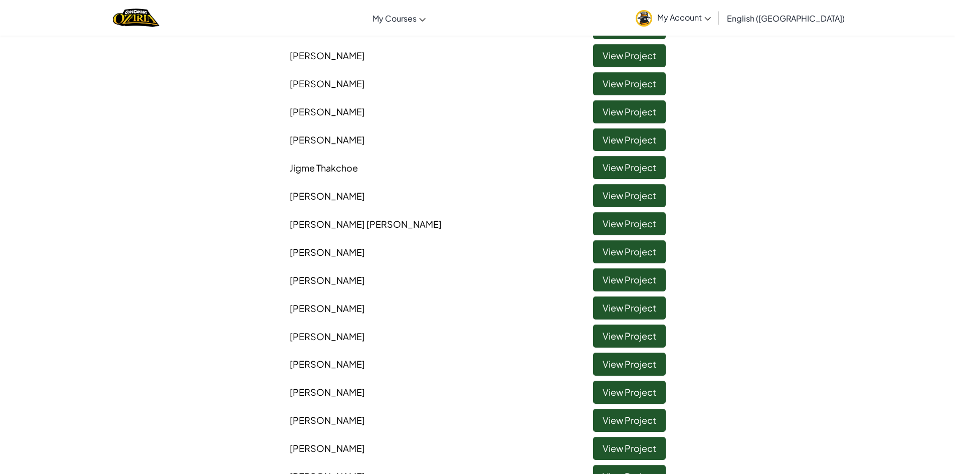
scroll to position [251, 0]
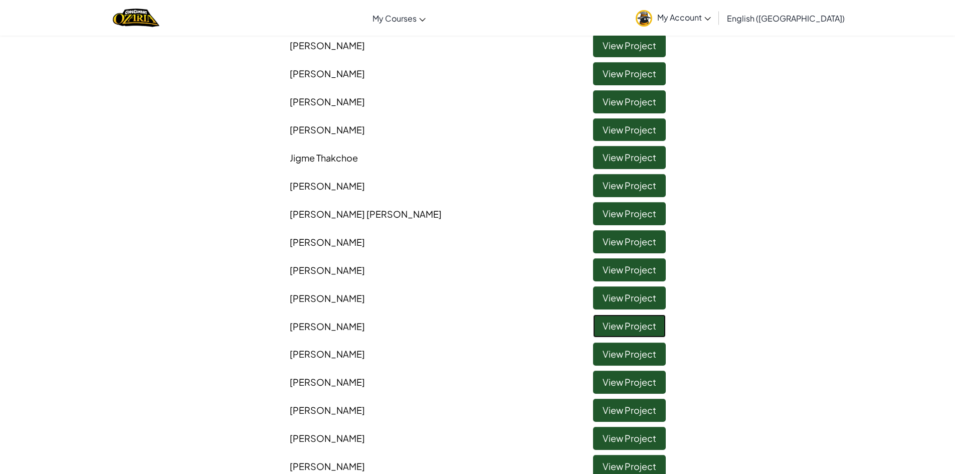
click at [657, 328] on link "View Project" at bounding box center [629, 325] width 73 height 23
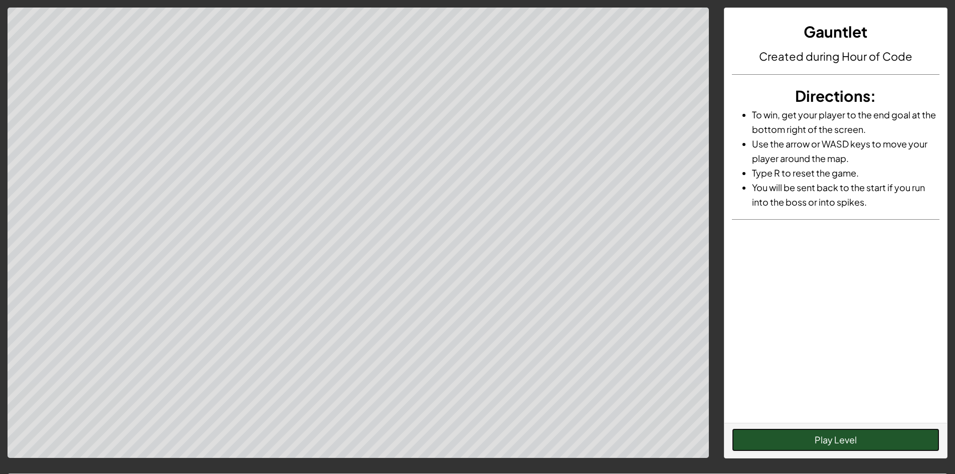
click at [848, 440] on button "Play Level" at bounding box center [836, 439] width 208 height 23
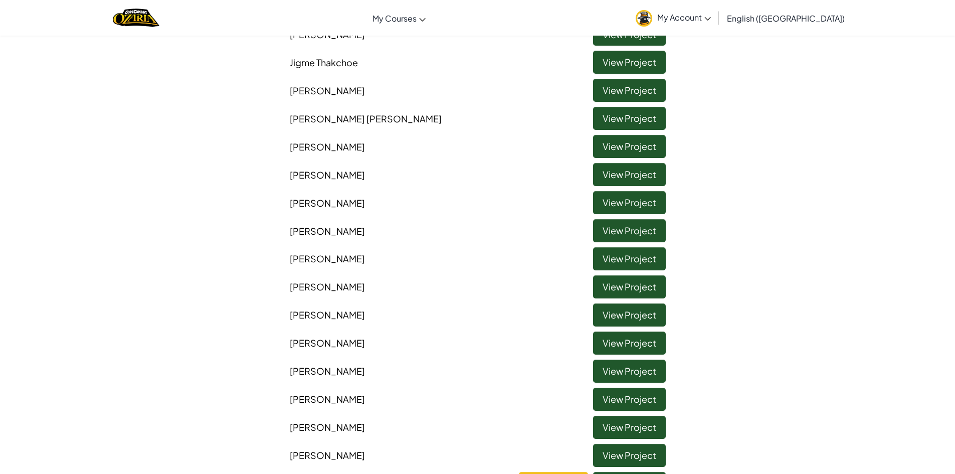
scroll to position [351, 0]
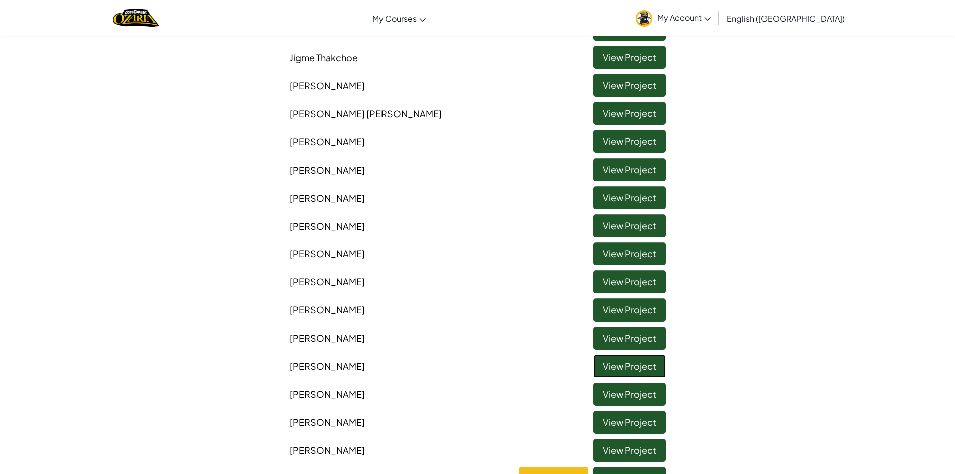
click at [630, 364] on link "View Project" at bounding box center [629, 365] width 73 height 23
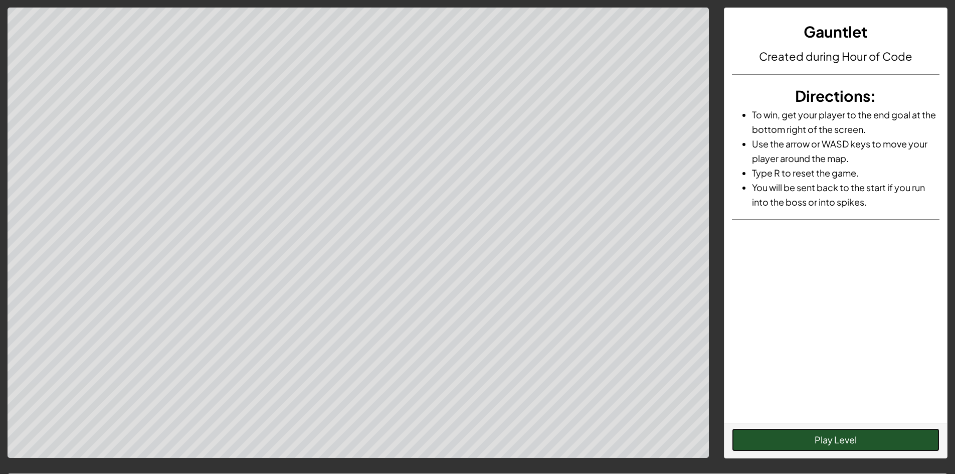
click at [792, 444] on button "Play Level" at bounding box center [836, 439] width 208 height 23
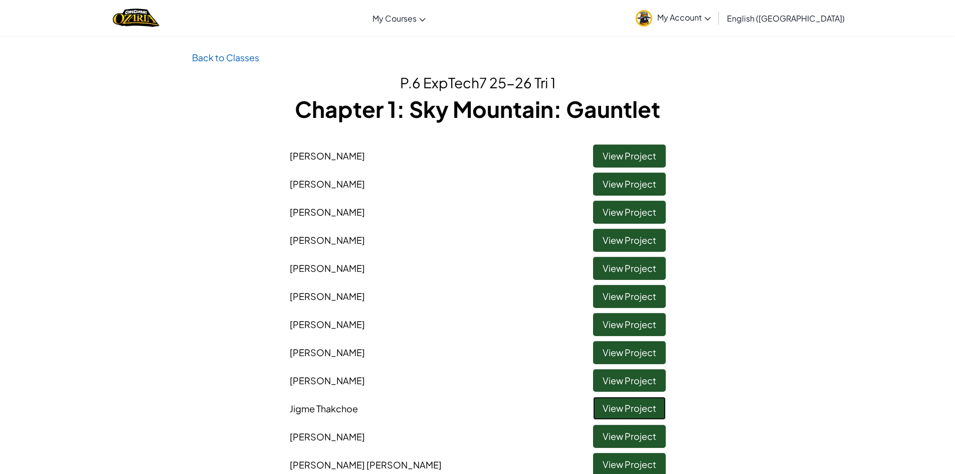
click at [607, 412] on link "View Project" at bounding box center [629, 408] width 73 height 23
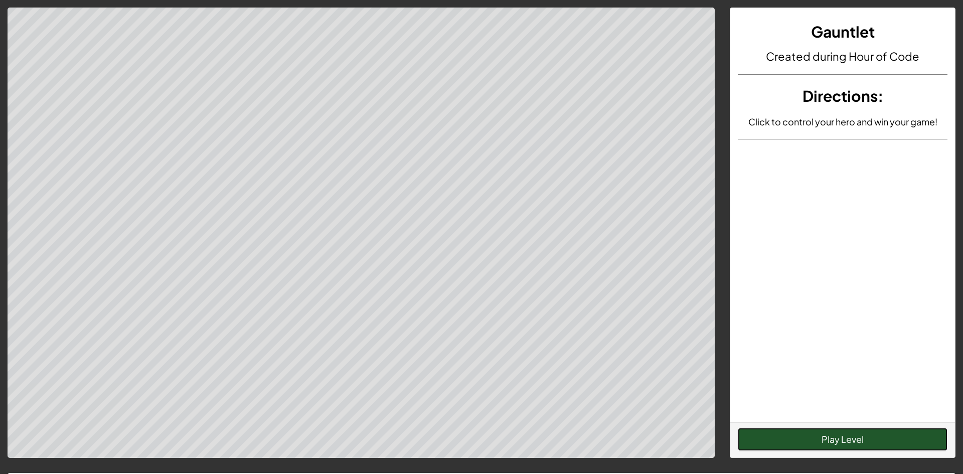
click at [888, 440] on button "Play Level" at bounding box center [843, 439] width 210 height 23
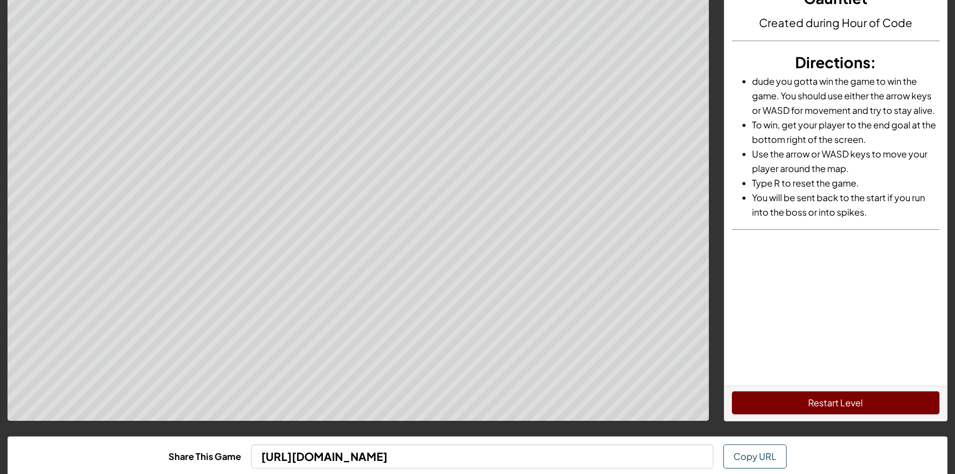
scroll to position [50, 0]
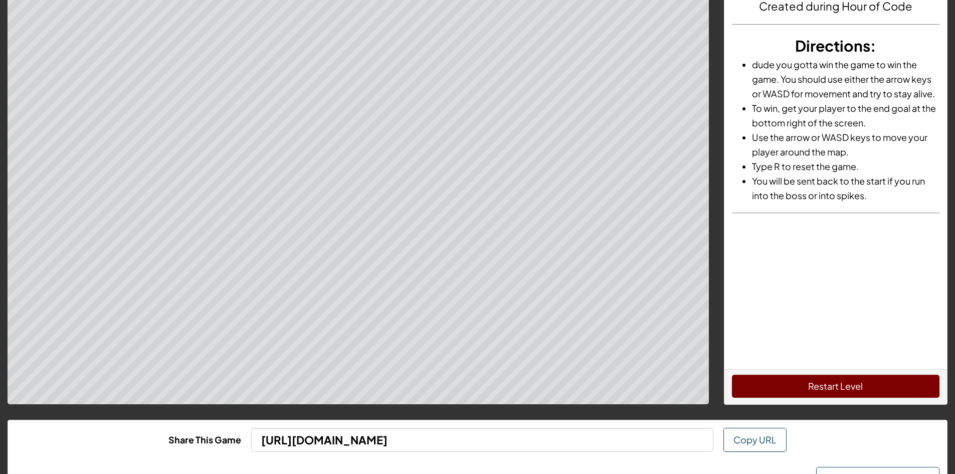
click at [810, 376] on div "Restart Level" at bounding box center [836, 386] width 223 height 35
click at [818, 391] on button "Restart Level" at bounding box center [836, 386] width 208 height 23
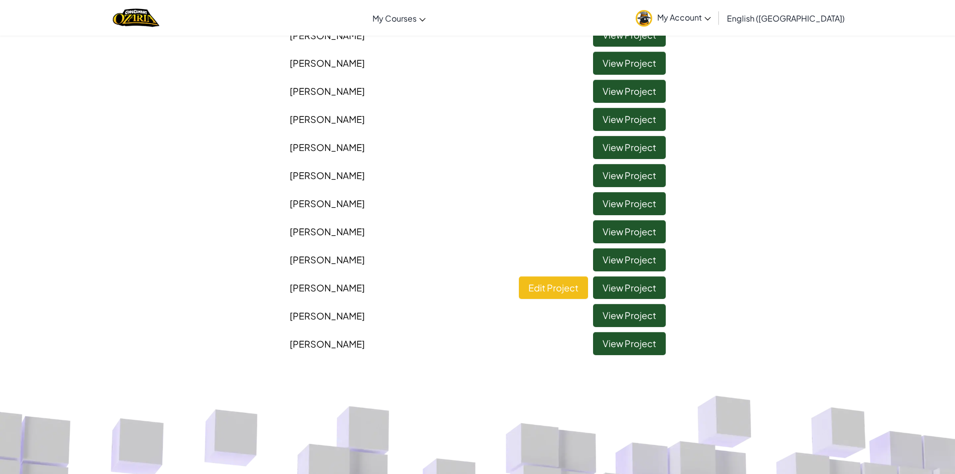
scroll to position [552, 0]
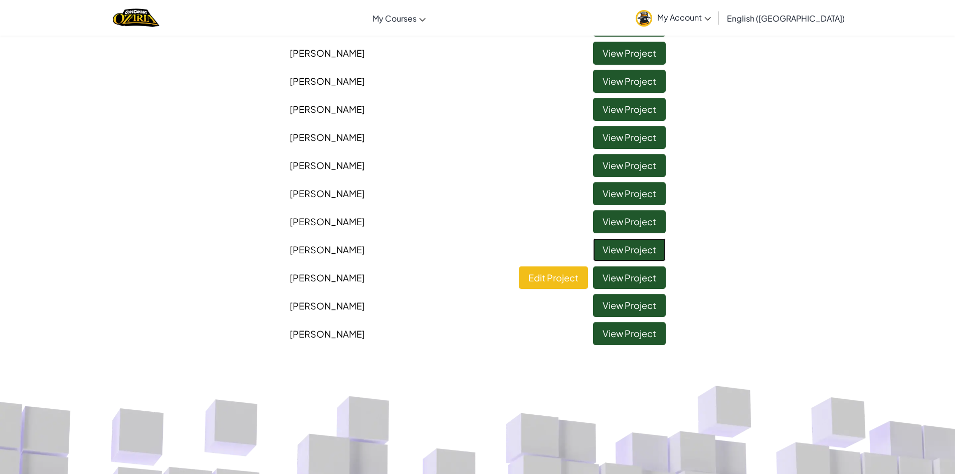
click at [625, 252] on link "View Project" at bounding box center [629, 249] width 73 height 23
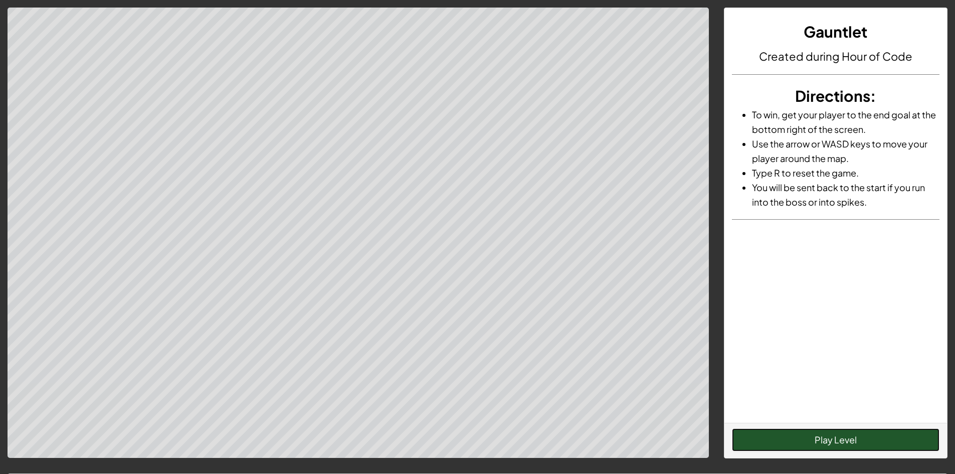
click at [829, 441] on button "Play Level" at bounding box center [836, 439] width 208 height 23
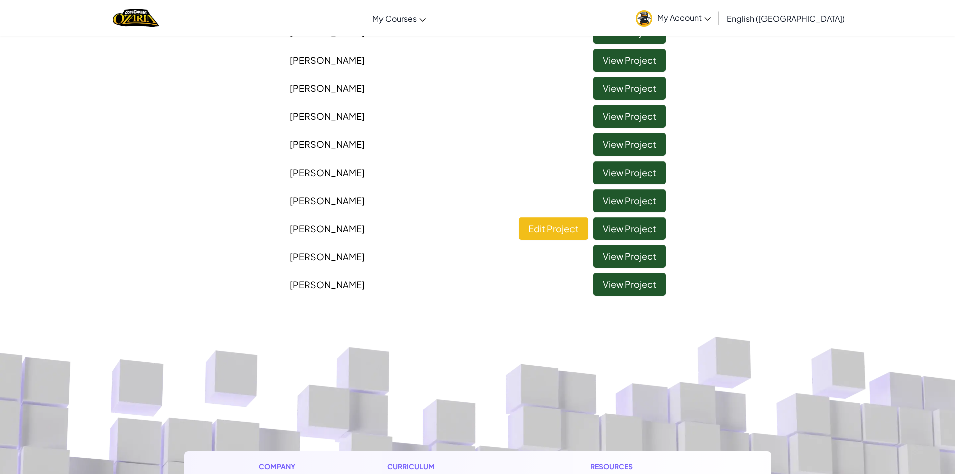
scroll to position [602, 0]
click at [607, 248] on link "View Project" at bounding box center [629, 255] width 73 height 23
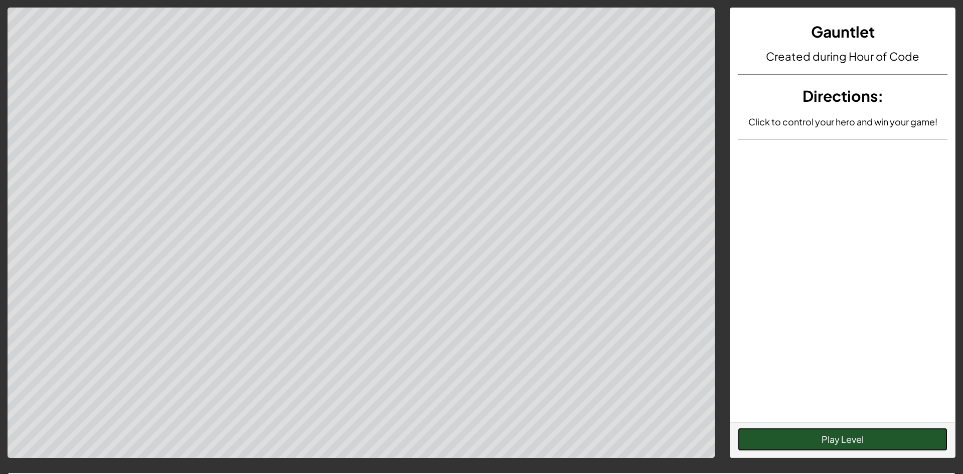
click at [838, 445] on button "Play Level" at bounding box center [843, 439] width 210 height 23
click at [837, 439] on button "Play Level" at bounding box center [843, 439] width 210 height 23
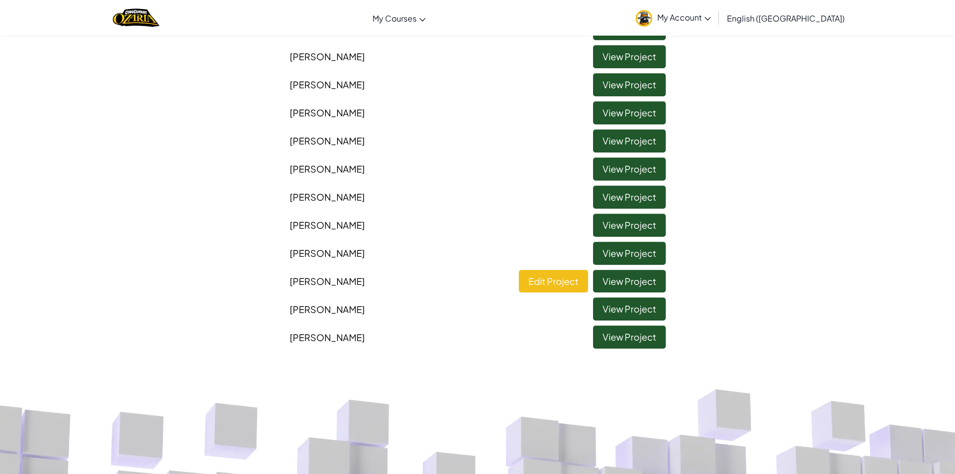
scroll to position [552, 0]
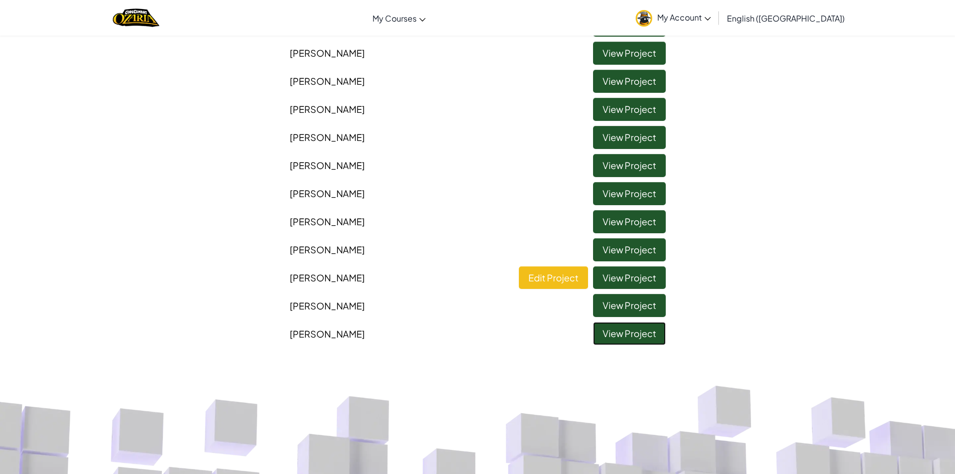
click at [648, 337] on link "View Project" at bounding box center [629, 333] width 73 height 23
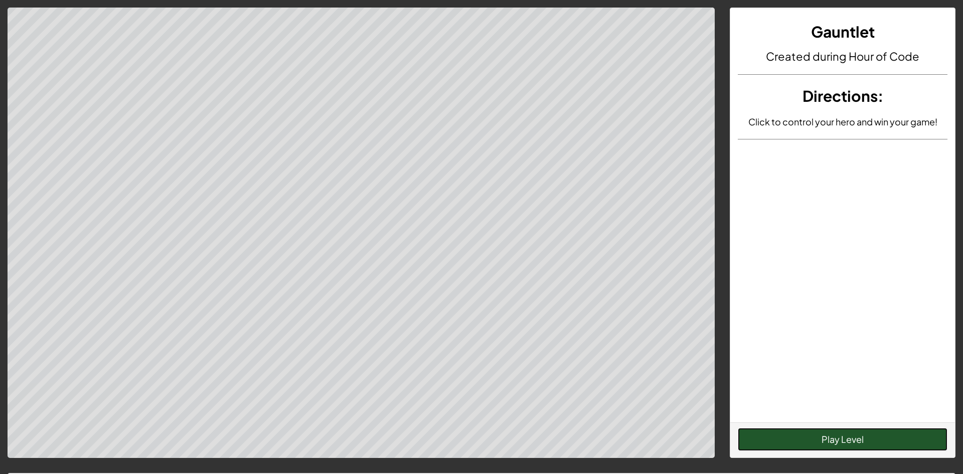
click at [773, 435] on button "Play Level" at bounding box center [843, 439] width 210 height 23
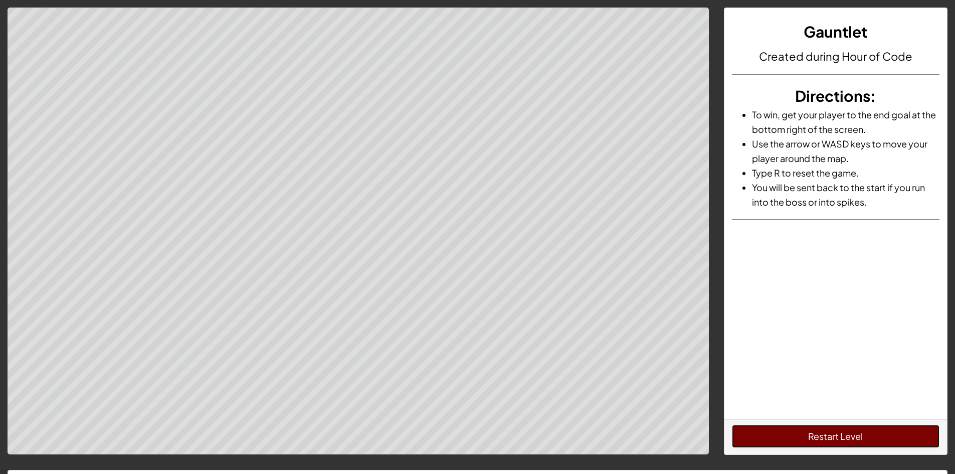
click at [774, 436] on button "Restart Level" at bounding box center [836, 436] width 208 height 23
